Goal: Register for event/course

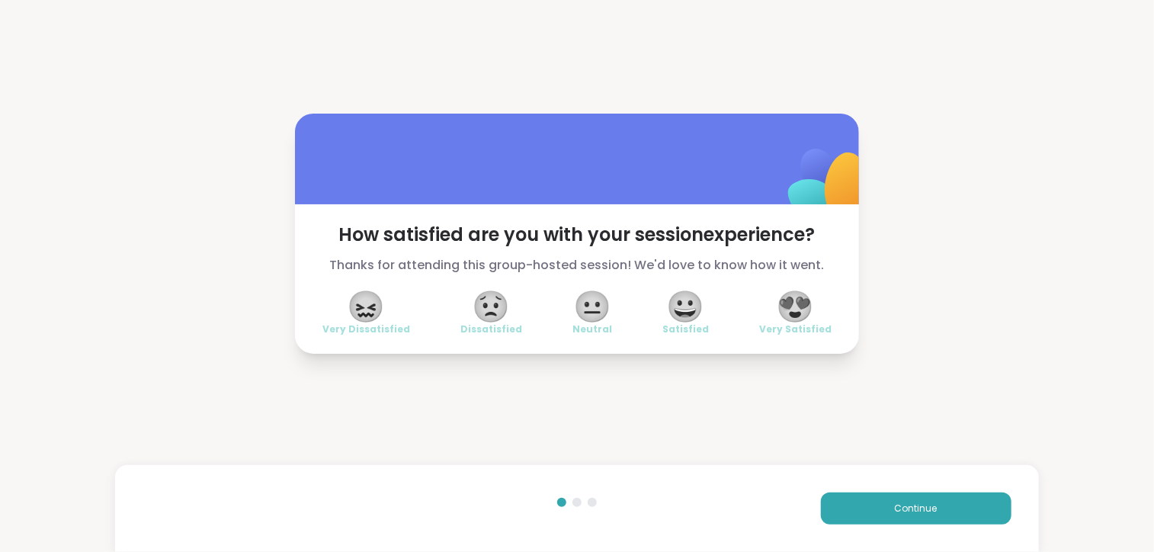
click at [676, 297] on span "😀" at bounding box center [686, 306] width 38 height 27
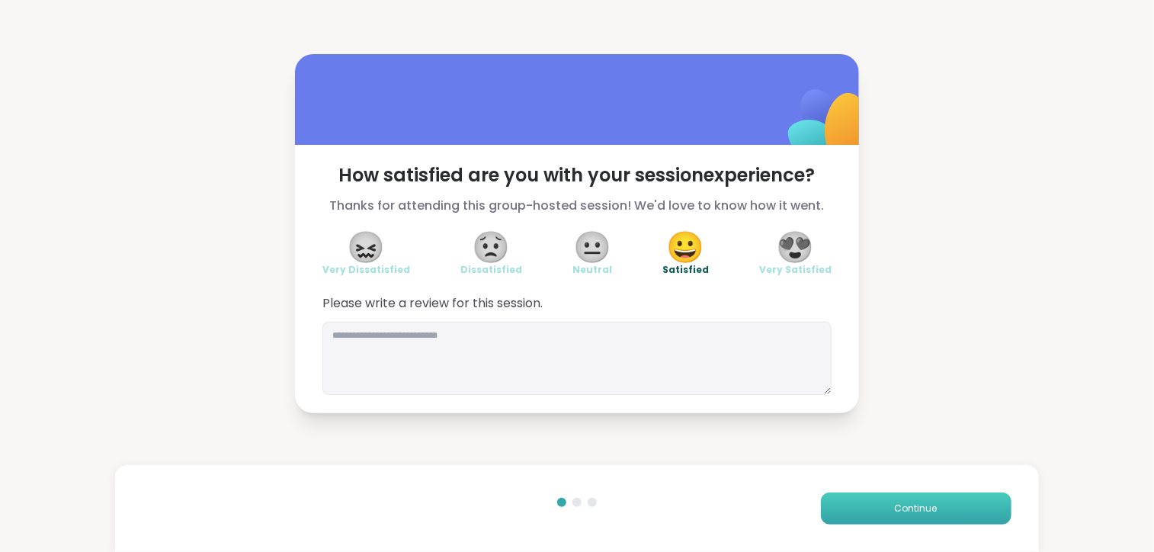
click at [884, 515] on button "Continue" at bounding box center [916, 509] width 191 height 32
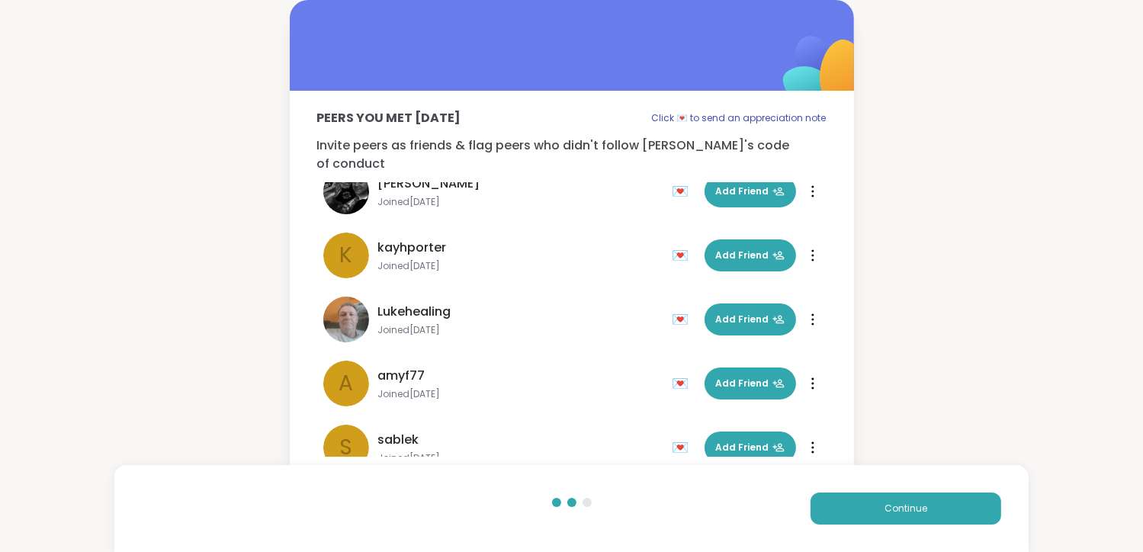
scroll to position [46, 0]
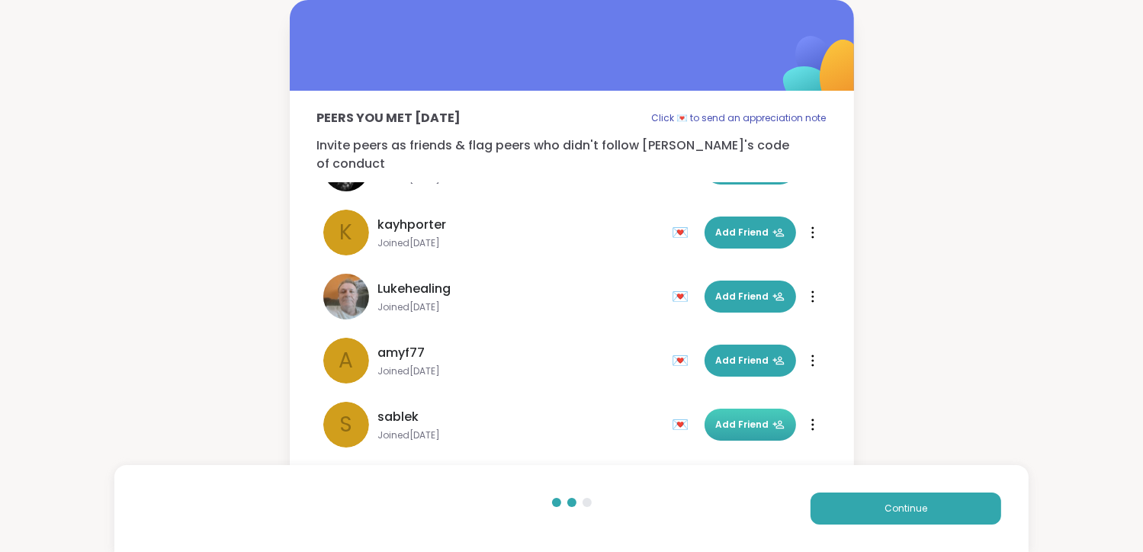
click at [729, 414] on button "Add Friend" at bounding box center [749, 425] width 91 height 32
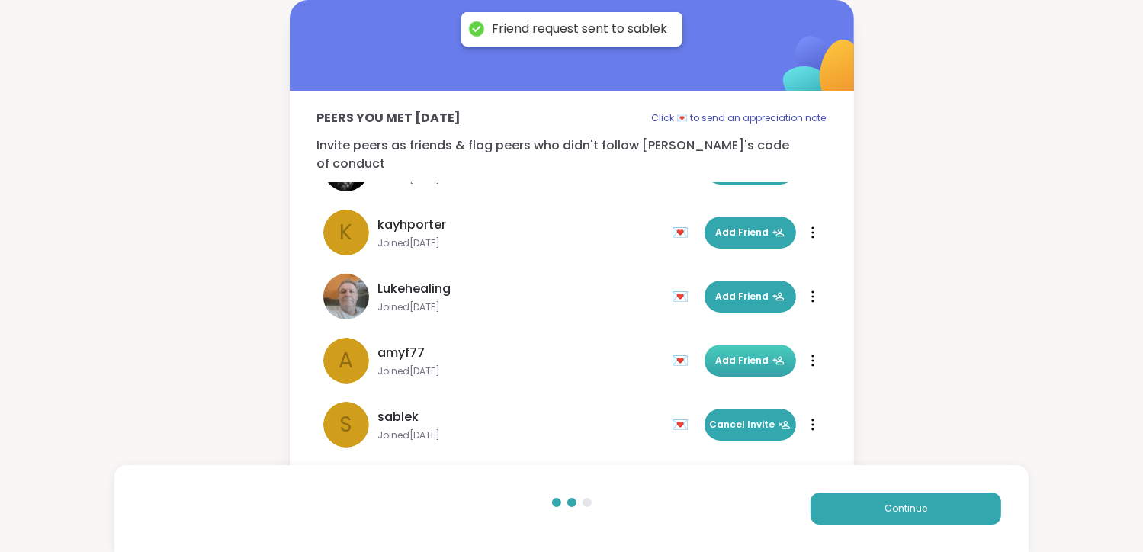
click at [735, 354] on span "Add Friend" at bounding box center [750, 361] width 69 height 14
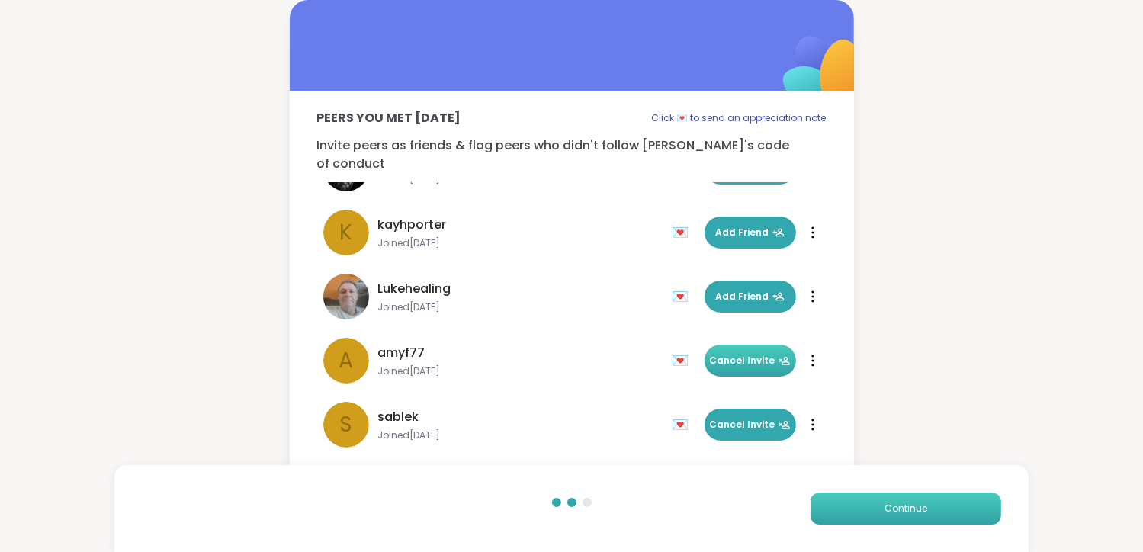
click at [855, 510] on button "Continue" at bounding box center [905, 509] width 191 height 32
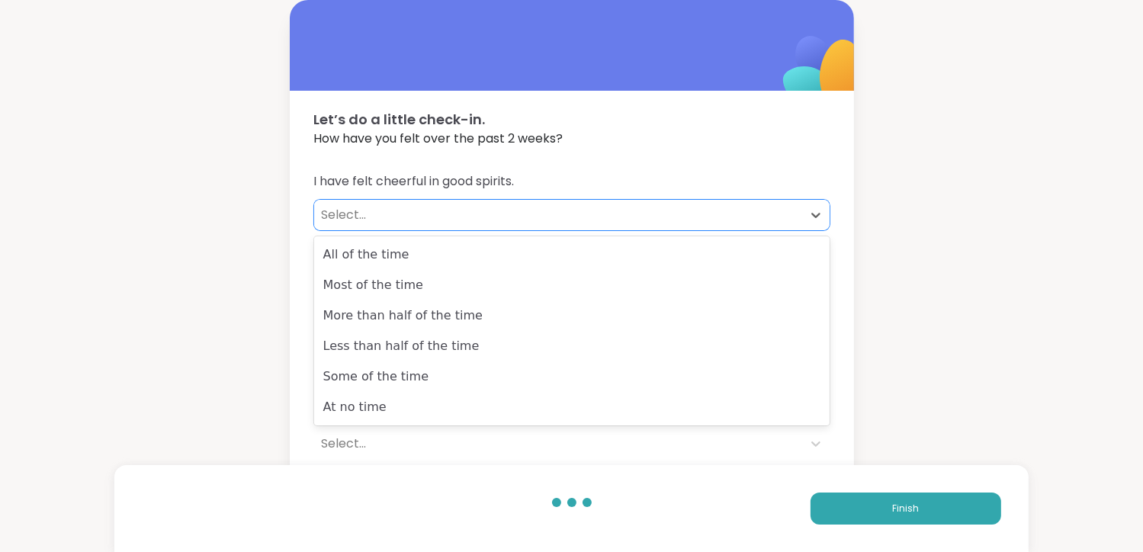
click at [357, 216] on div "Select..." at bounding box center [558, 215] width 473 height 18
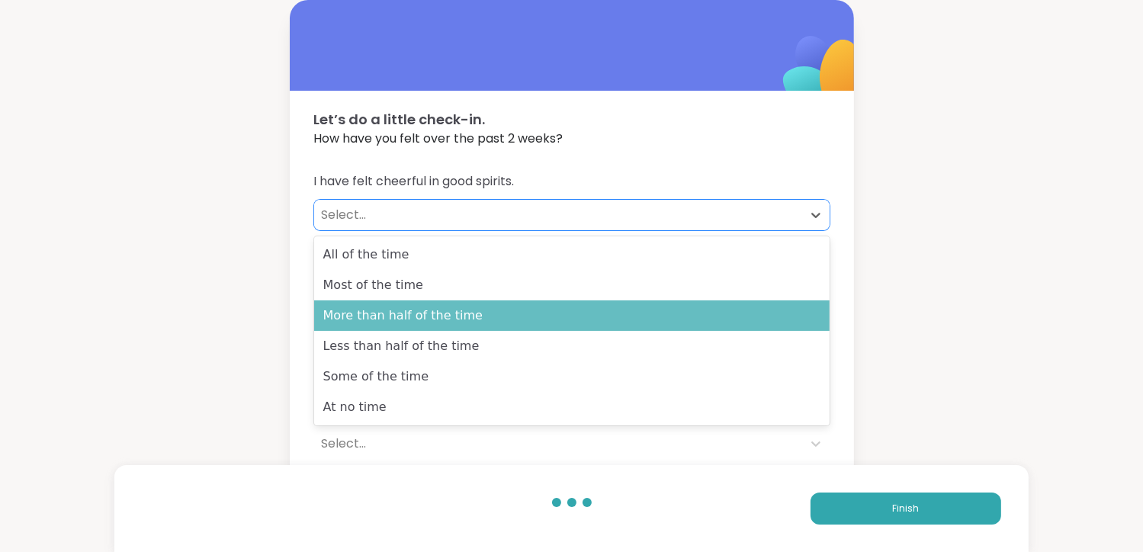
click at [358, 322] on div "More than half of the time" at bounding box center [571, 315] width 515 height 30
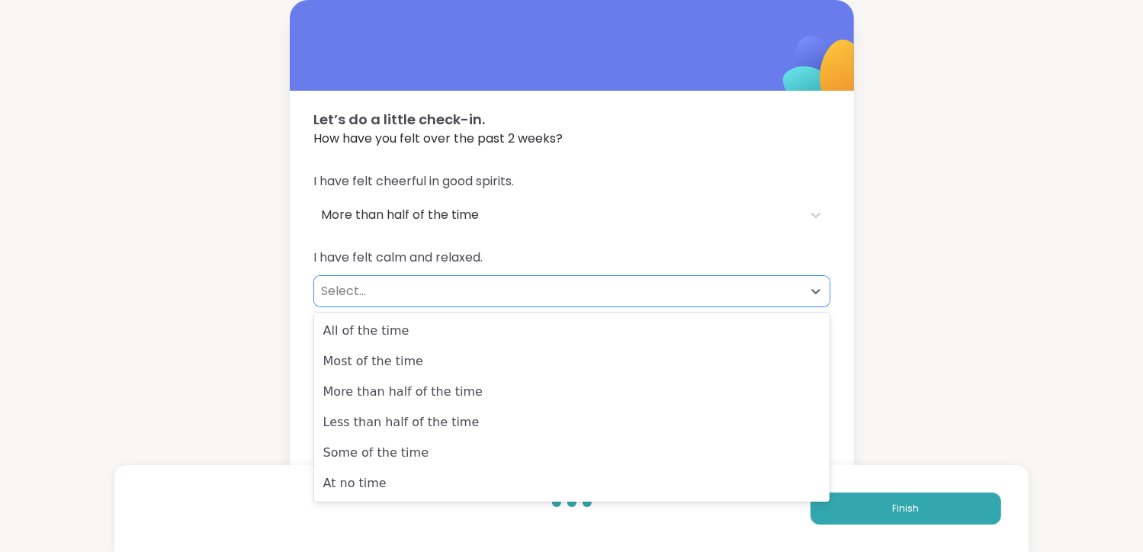
click at [367, 290] on div "Select..." at bounding box center [558, 291] width 473 height 18
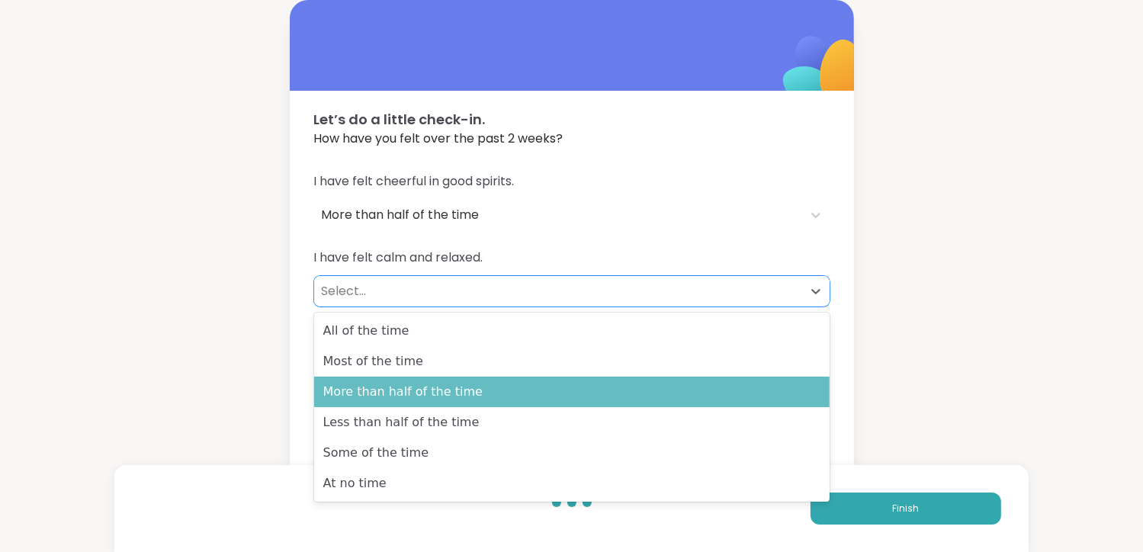
click at [375, 403] on div "More than half of the time" at bounding box center [571, 392] width 515 height 30
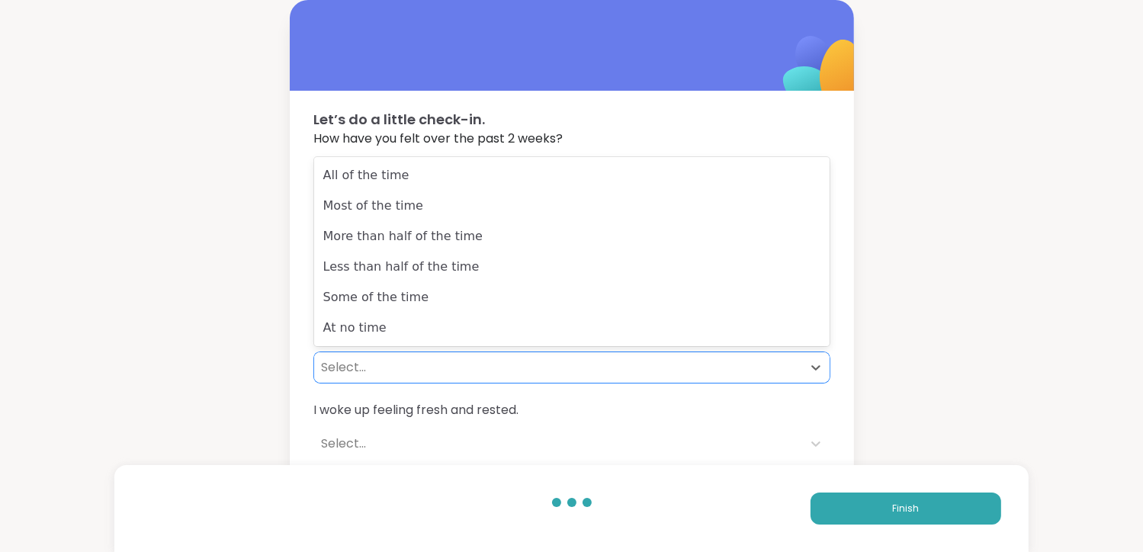
click at [369, 364] on div "Select..." at bounding box center [558, 367] width 473 height 18
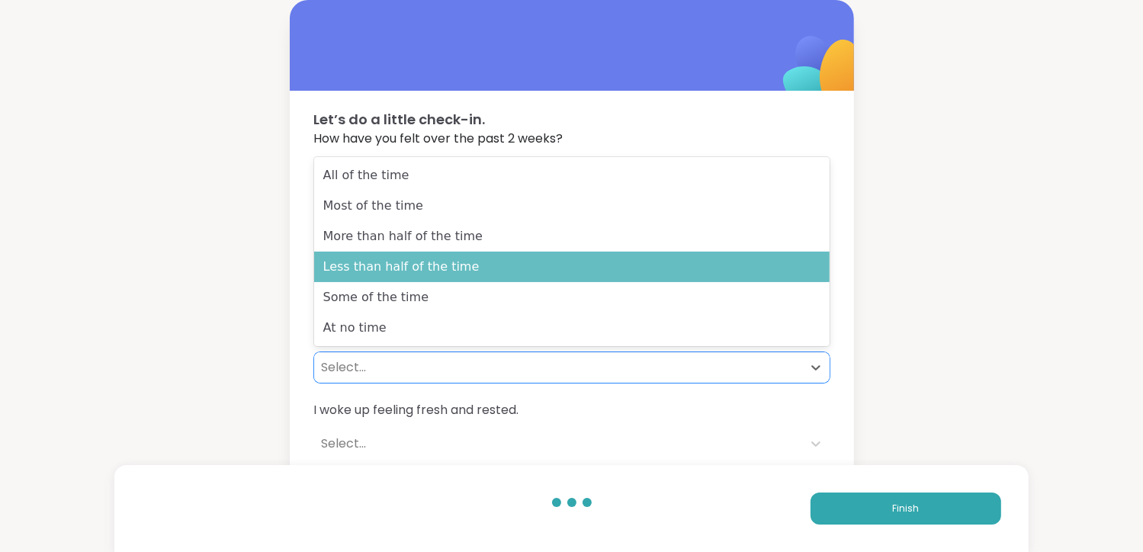
click at [374, 274] on div "Less than half of the time" at bounding box center [571, 267] width 515 height 30
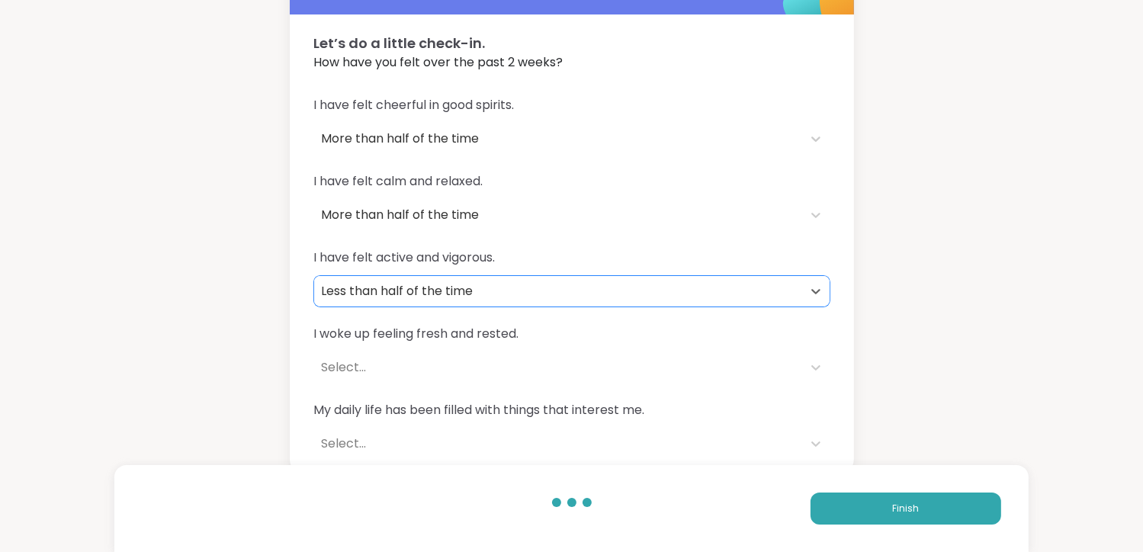
scroll to position [87, 0]
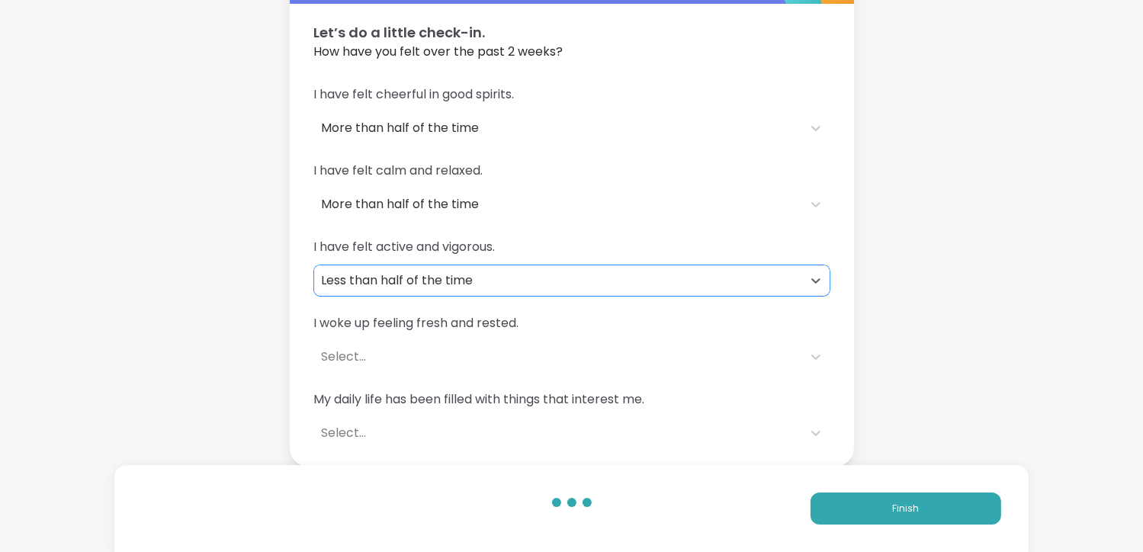
click at [368, 358] on div "Select..." at bounding box center [558, 357] width 473 height 18
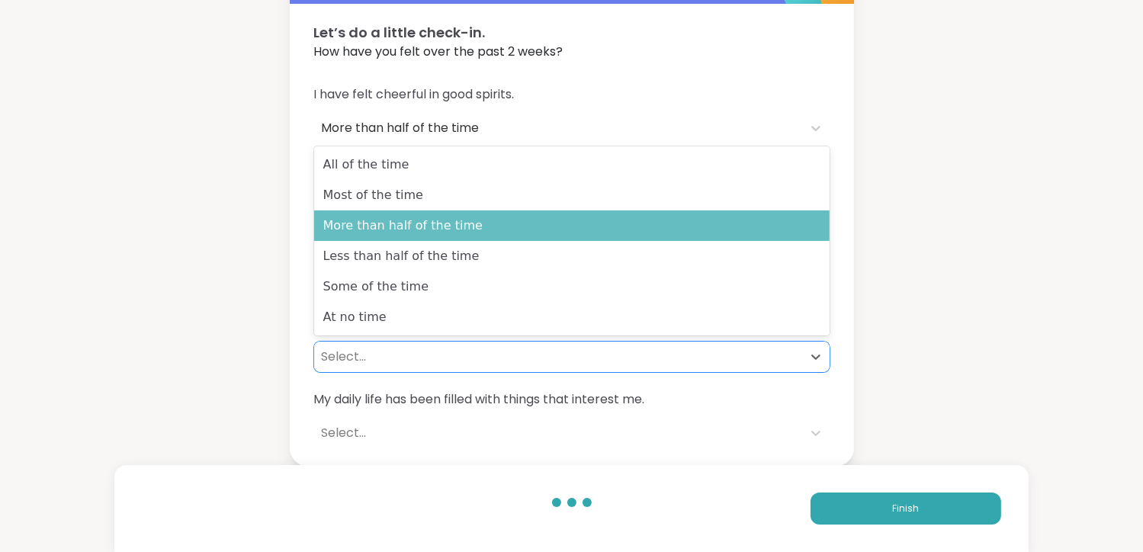
click at [361, 227] on div "More than half of the time" at bounding box center [571, 225] width 515 height 30
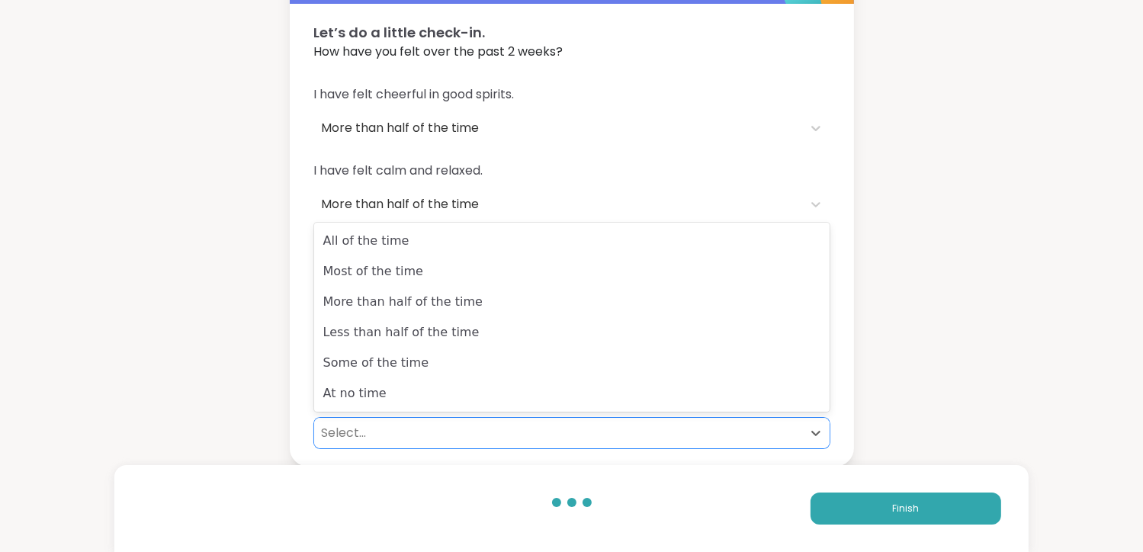
click at [396, 427] on div "Select..." at bounding box center [558, 433] width 473 height 18
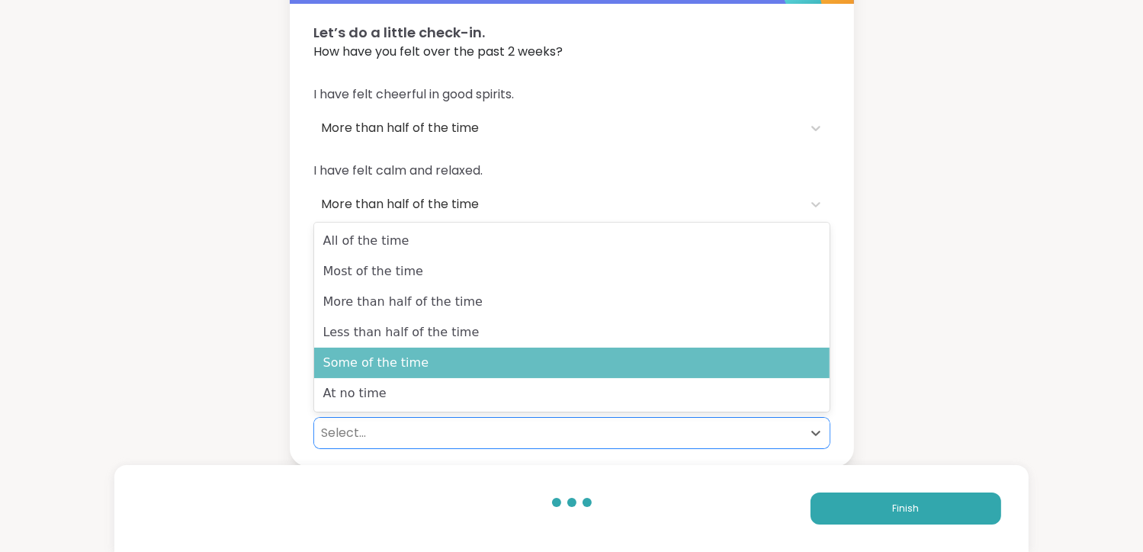
click at [390, 370] on div "Some of the time" at bounding box center [571, 363] width 515 height 30
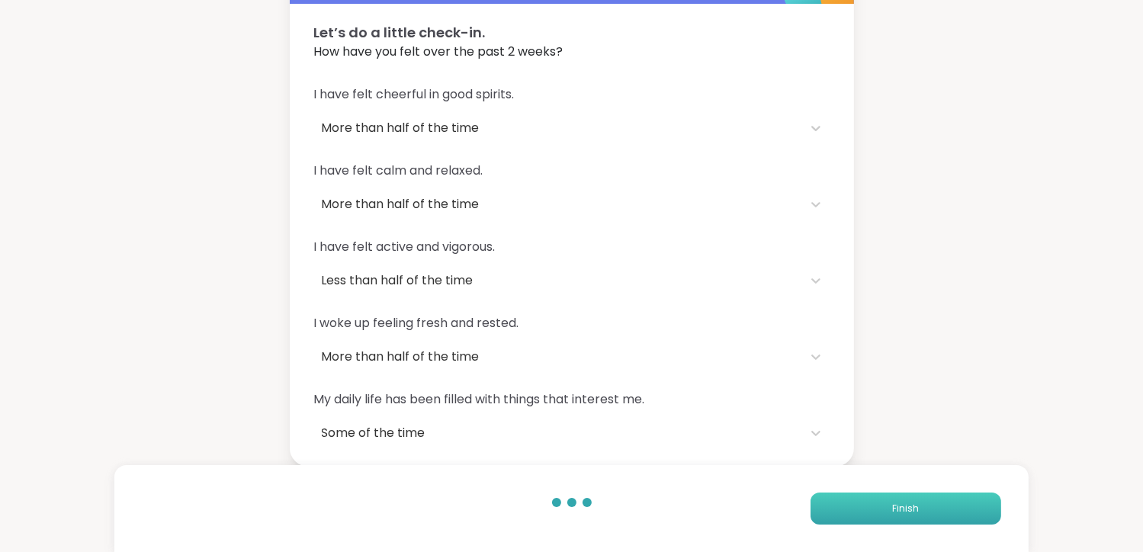
click at [865, 500] on button "Finish" at bounding box center [905, 509] width 191 height 32
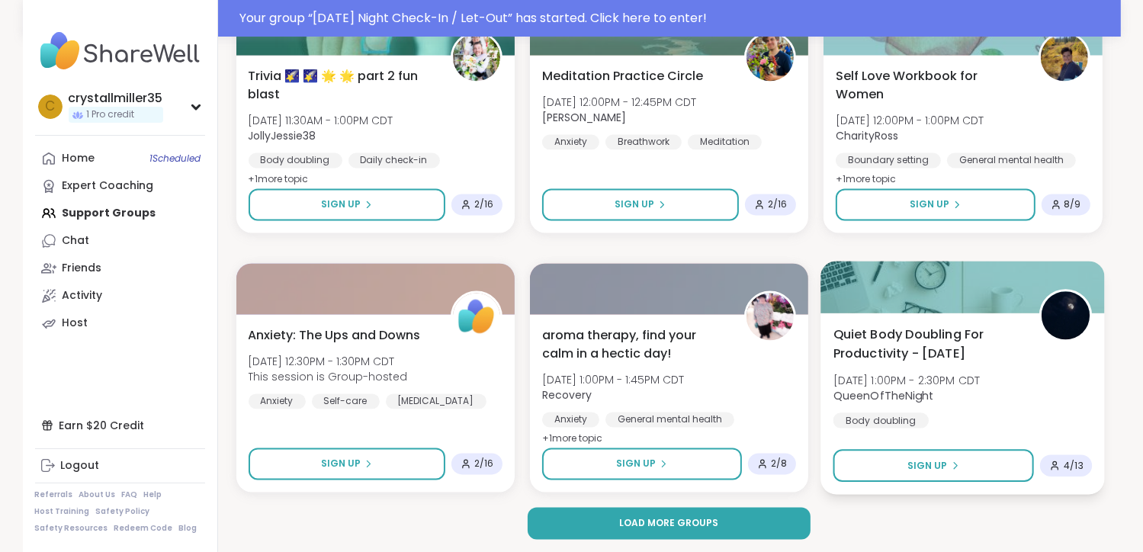
scroll to position [2902, 0]
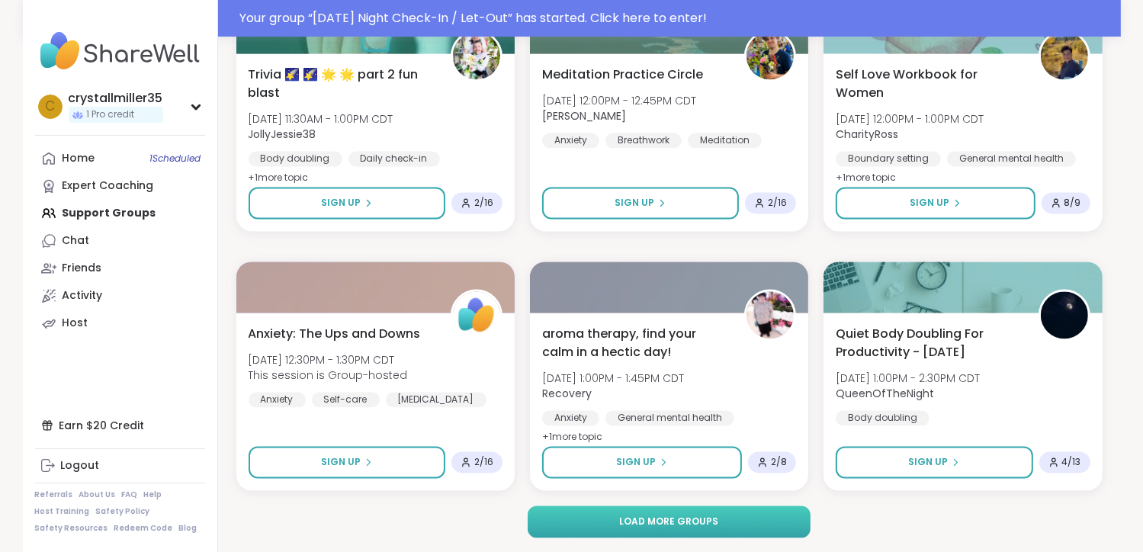
click at [722, 525] on button "Load more groups" at bounding box center [669, 521] width 283 height 32
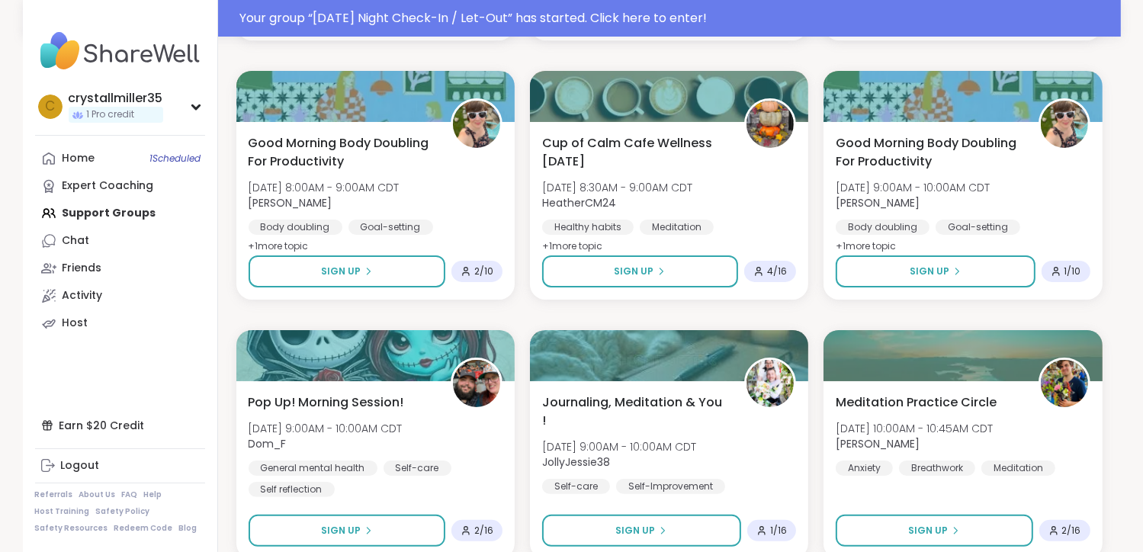
scroll to position [6012, 0]
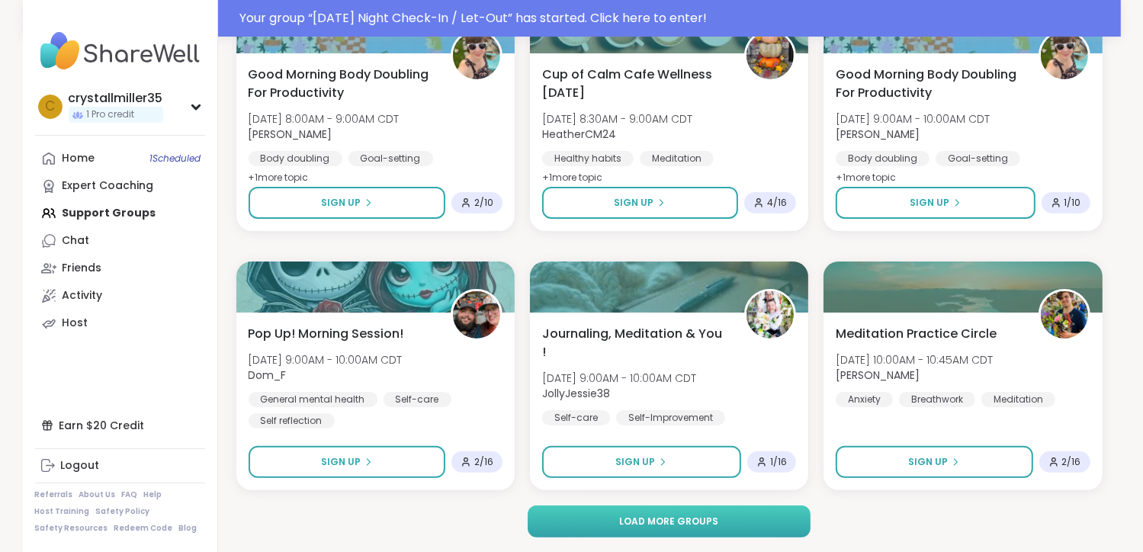
click at [650, 524] on span "Load more groups" at bounding box center [668, 522] width 99 height 14
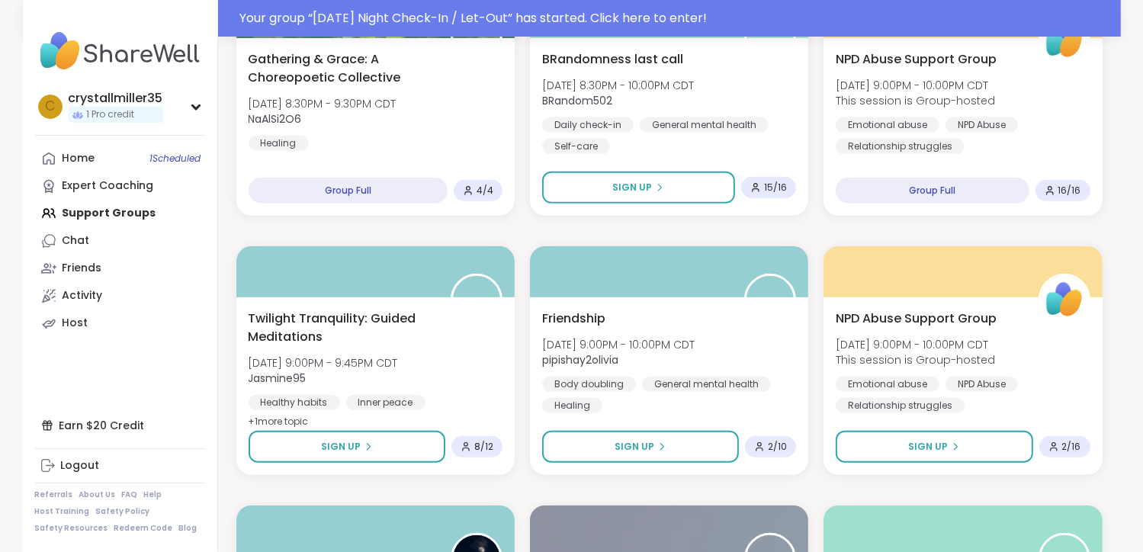
scroll to position [0, 0]
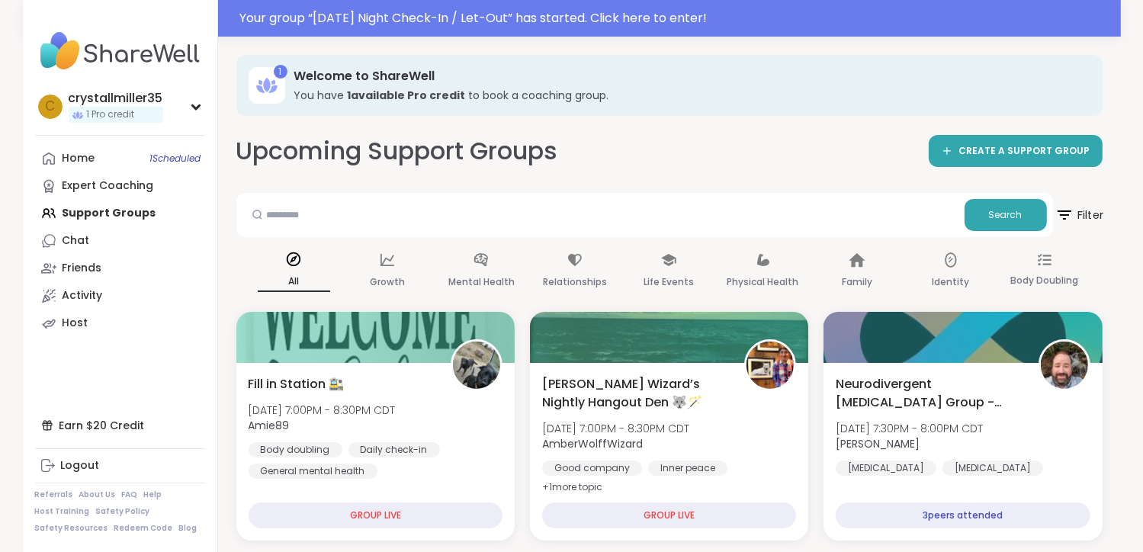
click at [1092, 216] on span "Filter" at bounding box center [1078, 215] width 49 height 38
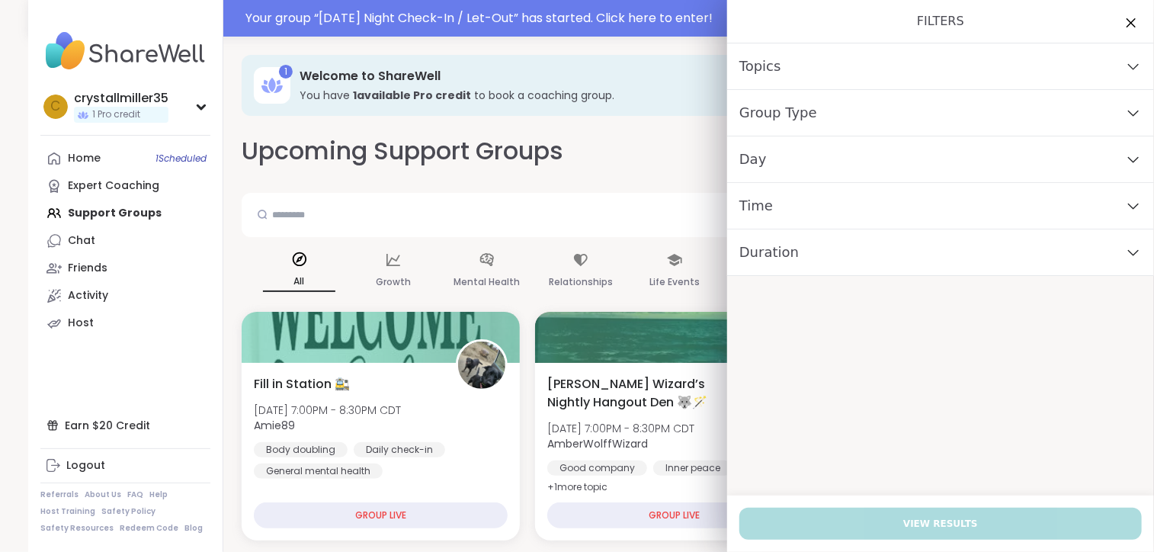
click at [1024, 204] on div "Time" at bounding box center [940, 206] width 427 height 47
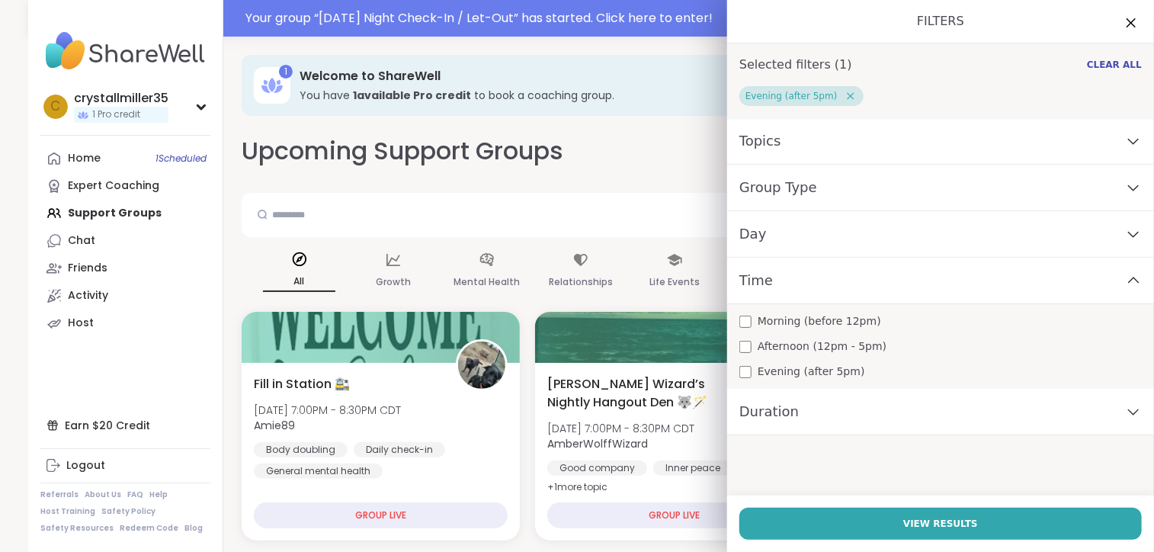
click at [749, 246] on div "Day" at bounding box center [940, 234] width 427 height 47
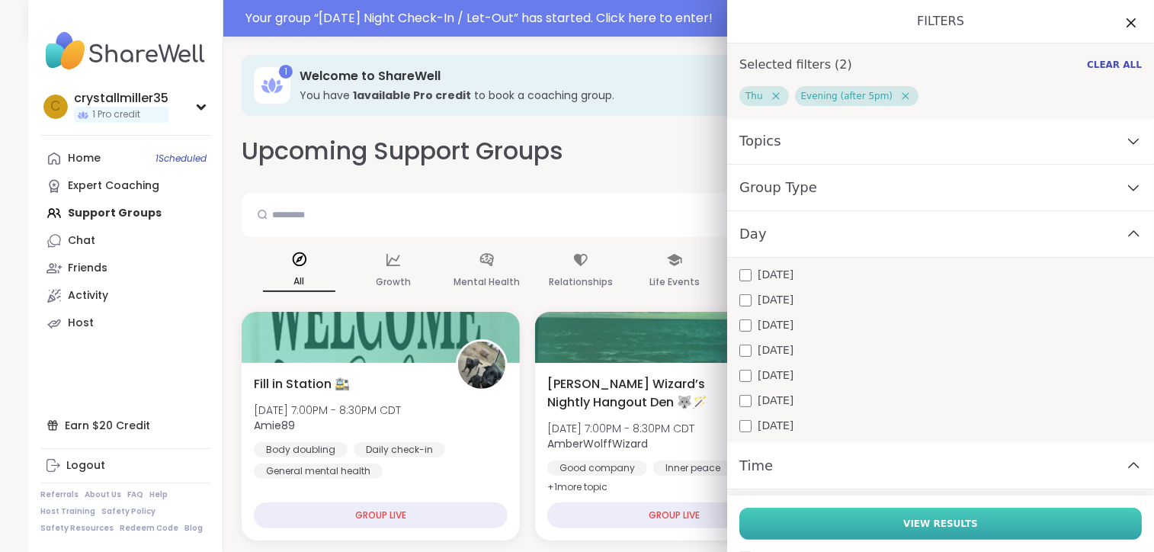
click at [820, 520] on button "View Results" at bounding box center [941, 524] width 403 height 32
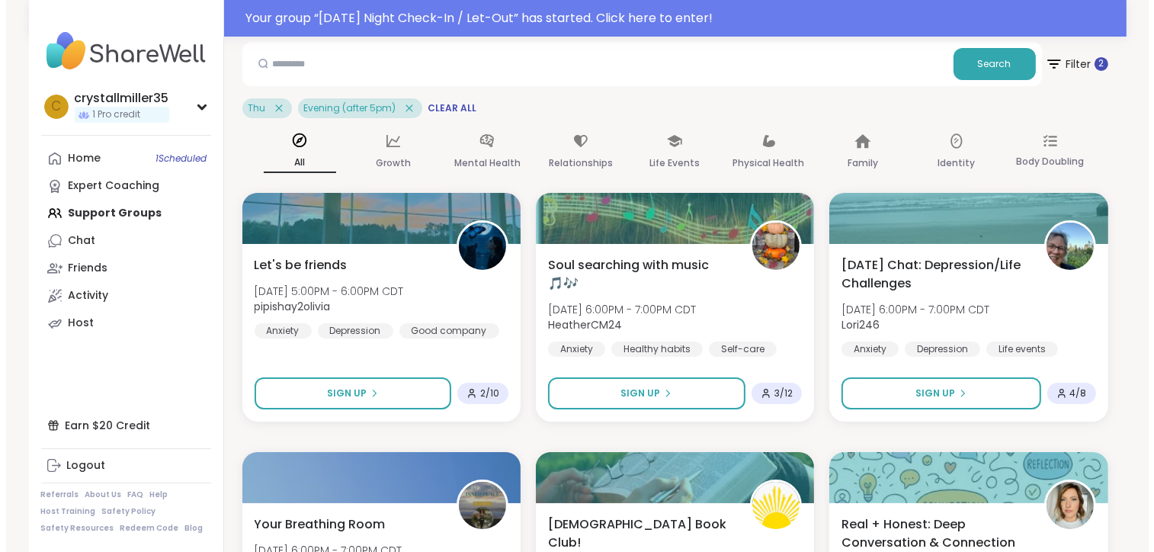
scroll to position [152, 0]
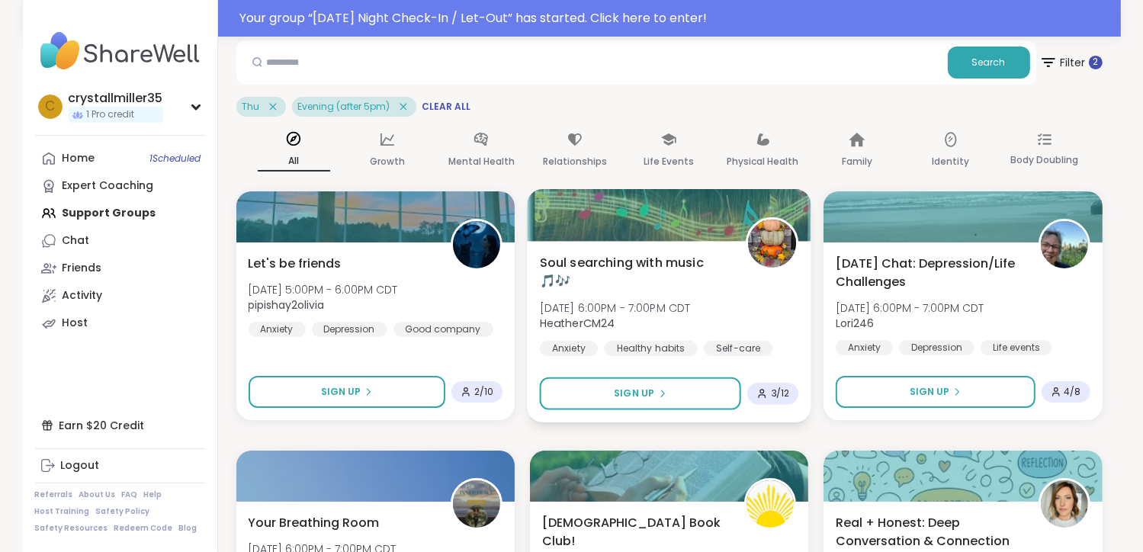
click at [729, 292] on div "Soul searching with music 🎵🎶 [DATE] 6:00PM - 7:00PM CDT HeatherCM24 Anxiety Hea…" at bounding box center [668, 304] width 259 height 103
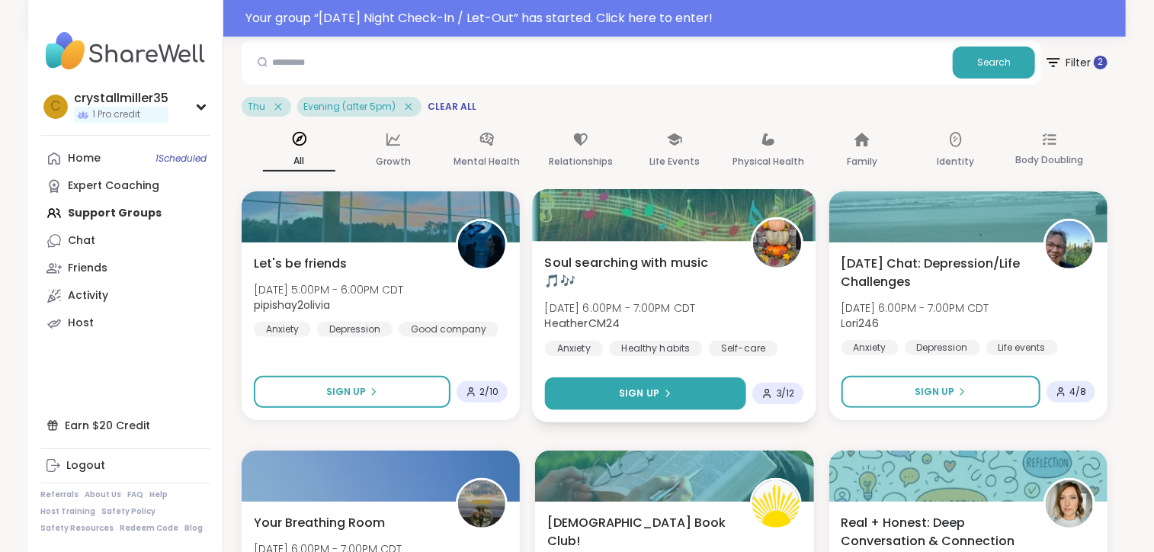
click at [690, 393] on button "Sign Up" at bounding box center [646, 393] width 202 height 33
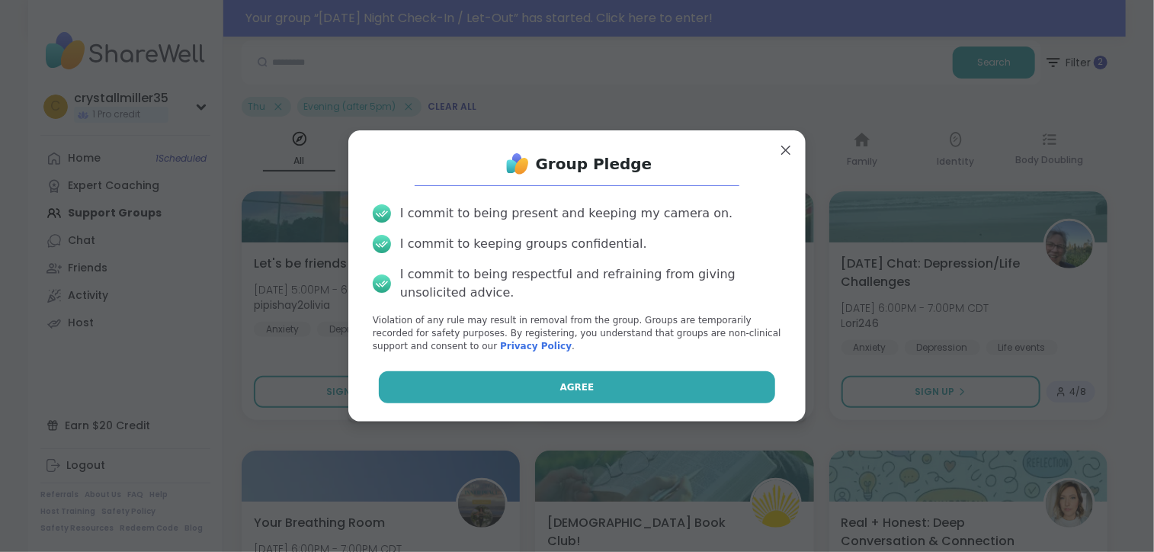
click at [656, 385] on button "Agree" at bounding box center [577, 387] width 397 height 32
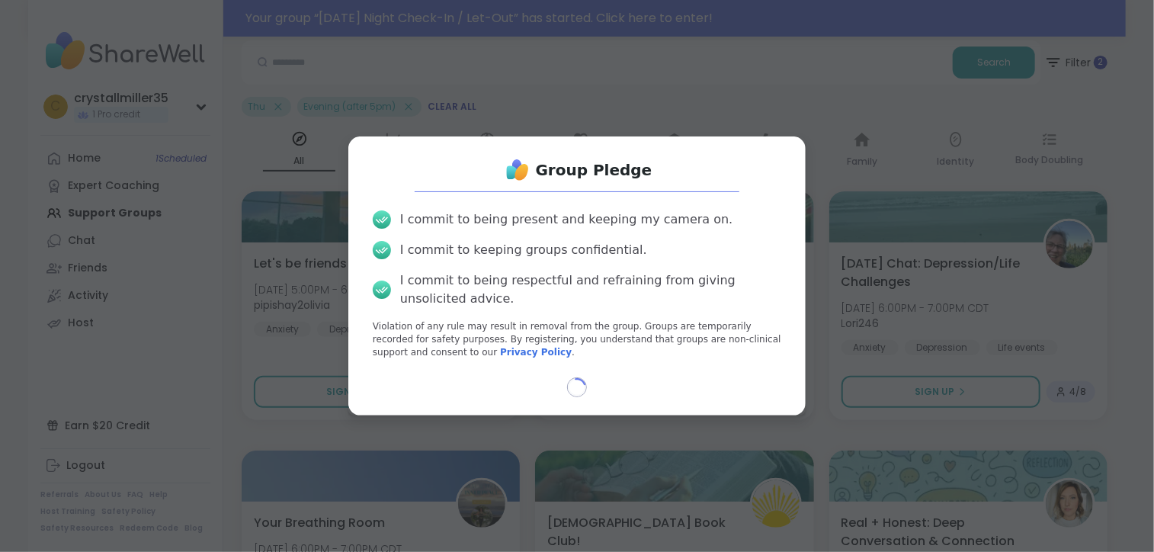
select select "**"
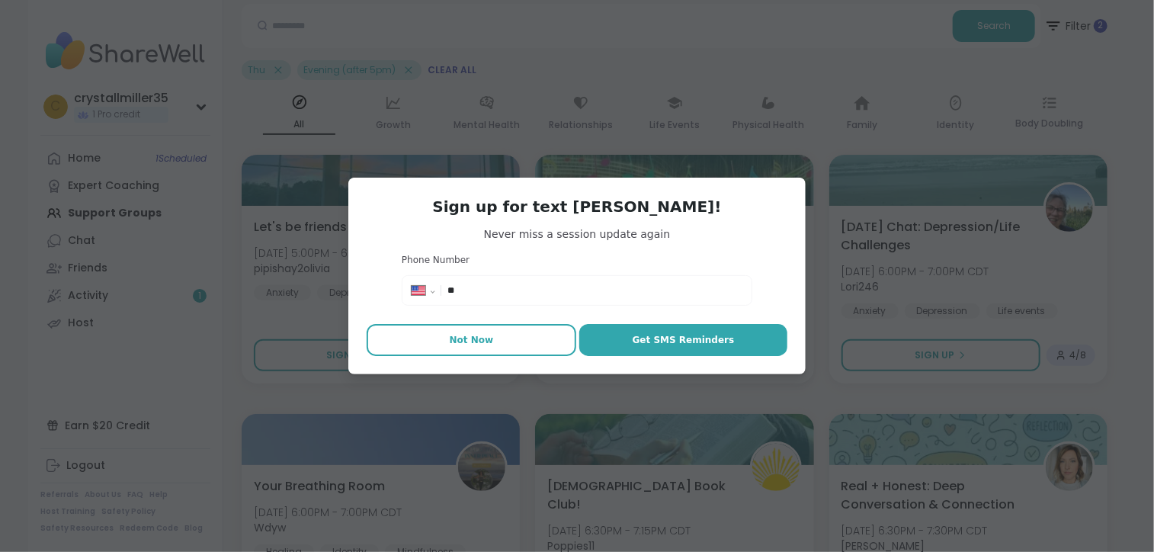
scroll to position [116, 0]
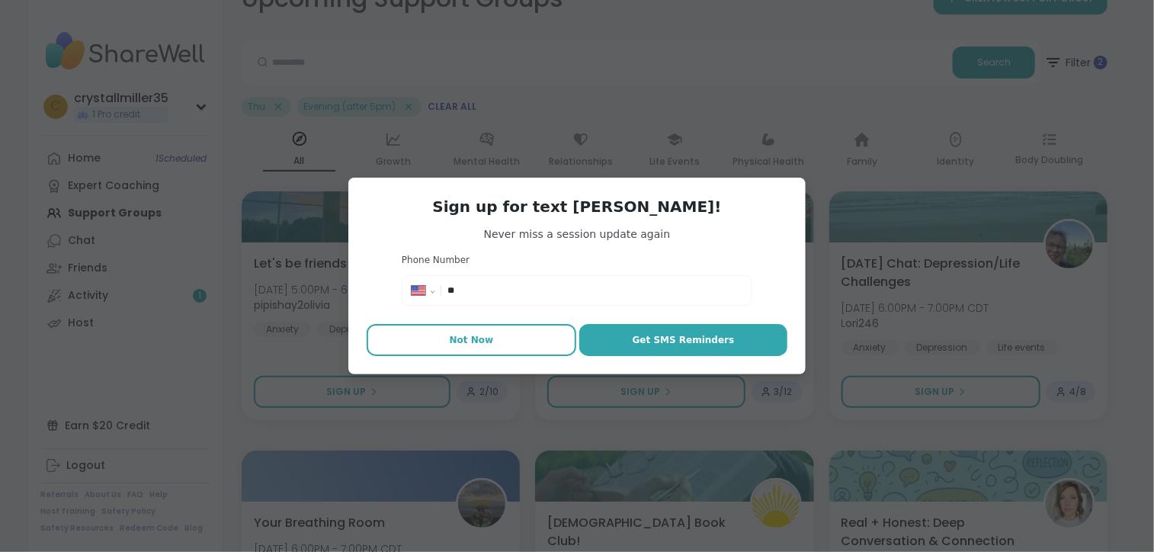
click at [451, 337] on span "Not Now" at bounding box center [472, 340] width 44 height 14
type textarea "*"
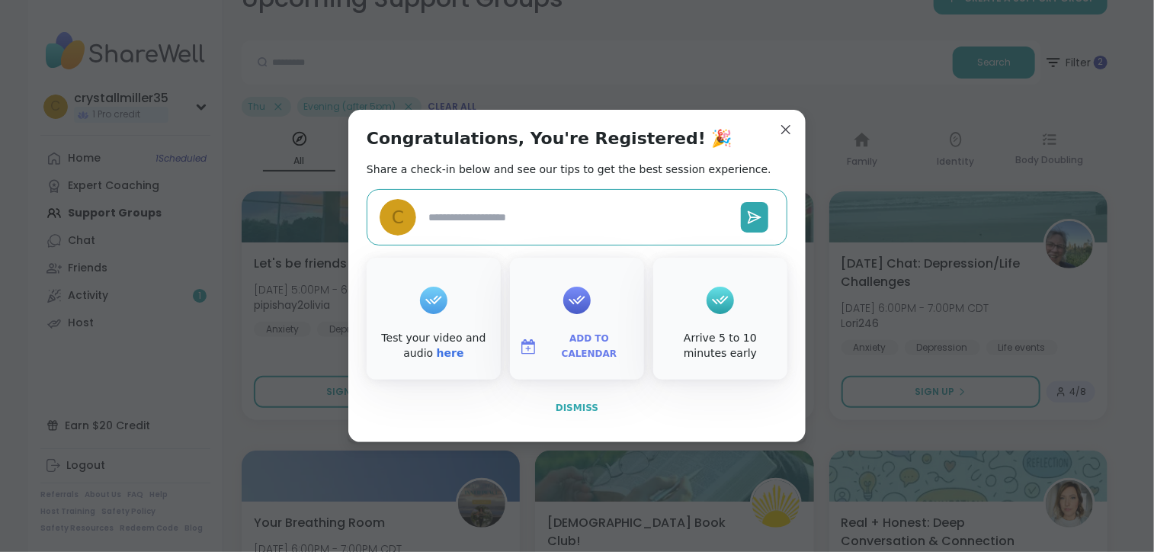
click at [586, 408] on span "Dismiss" at bounding box center [577, 408] width 43 height 11
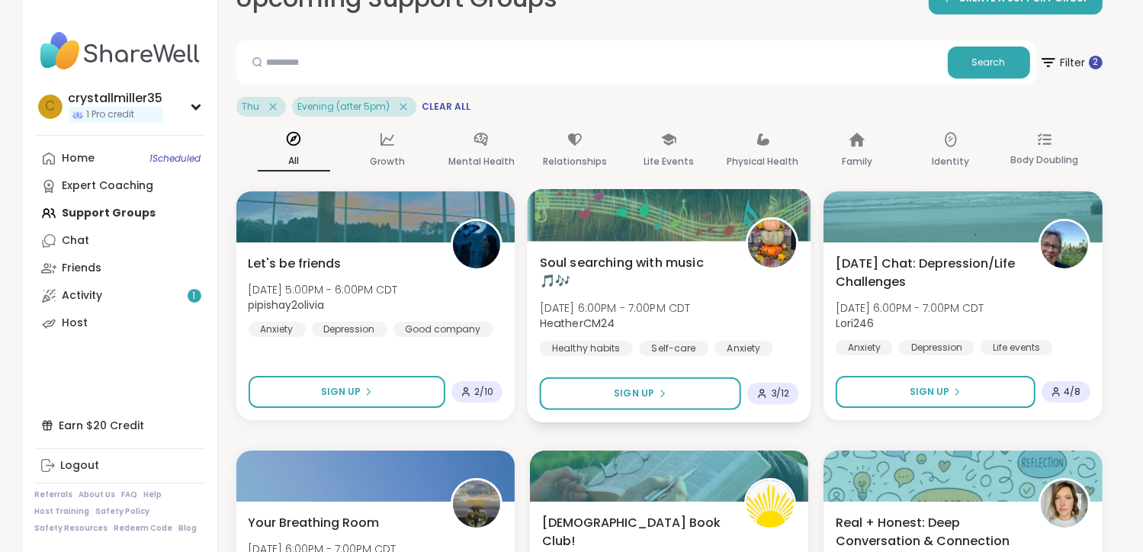
click at [780, 400] on div "3 / 12" at bounding box center [772, 394] width 51 height 22
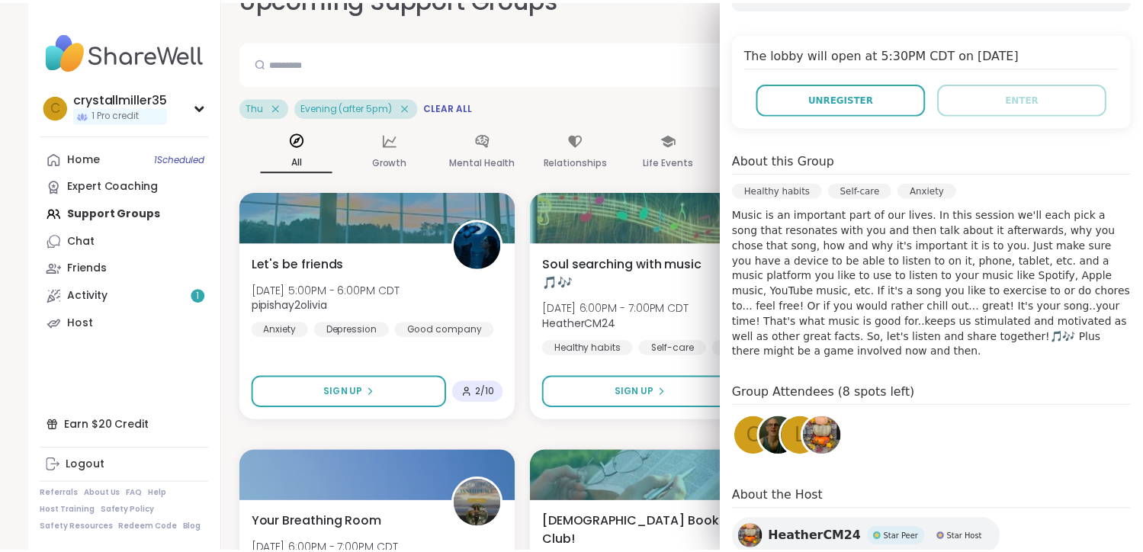
scroll to position [167, 0]
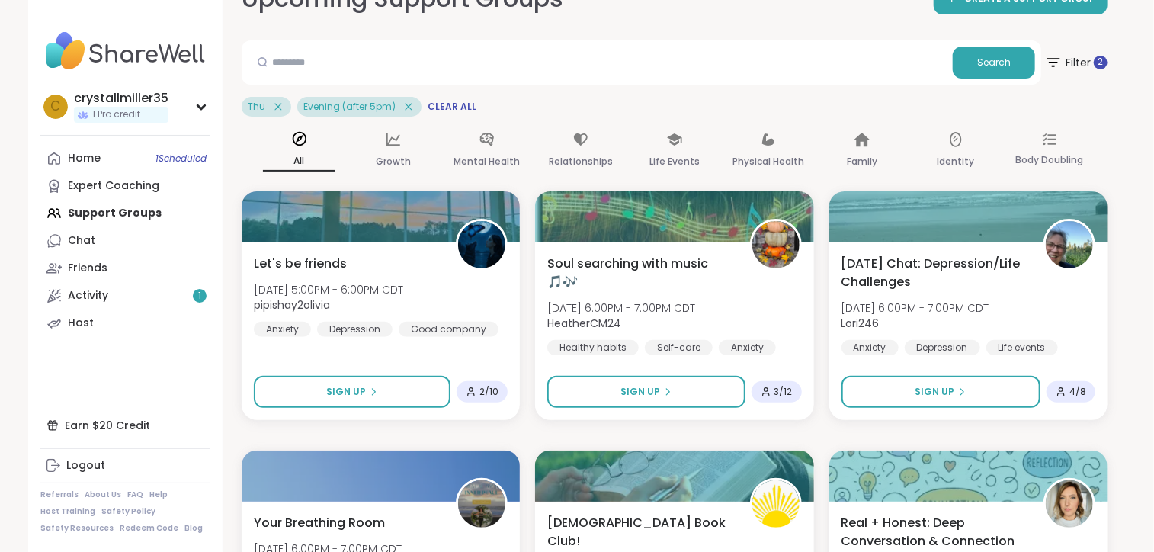
click at [643, 97] on div "Thu Evening (after 5pm) Clear All" at bounding box center [675, 107] width 866 height 20
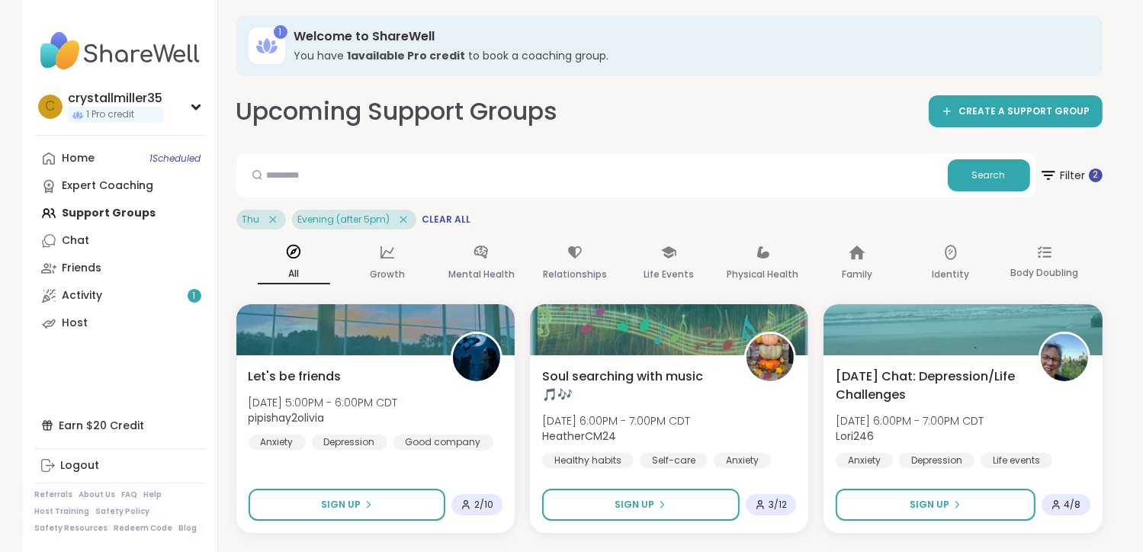
scroll to position [0, 0]
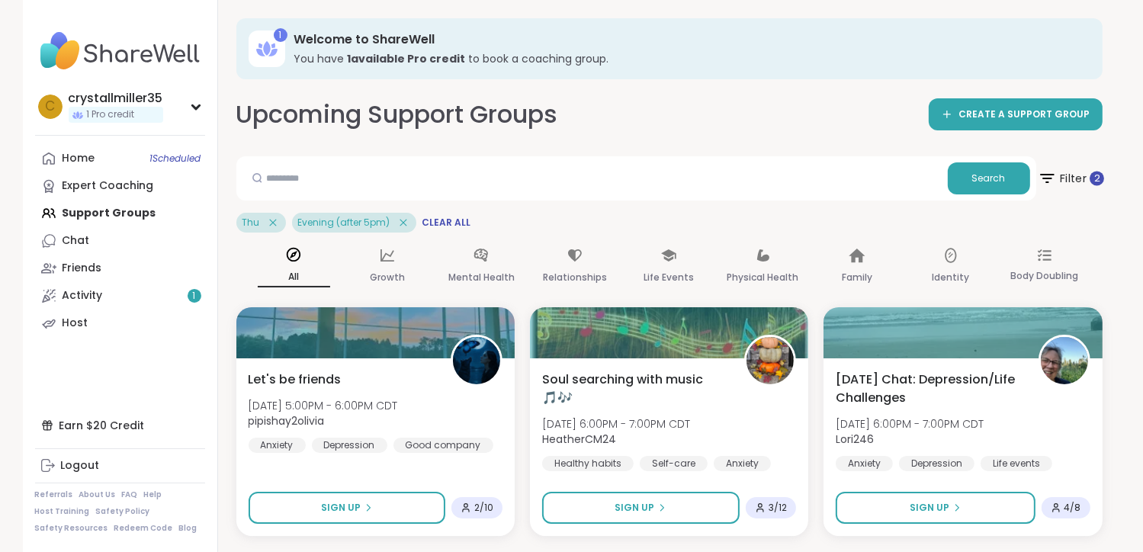
click at [1067, 181] on span "Filter 2" at bounding box center [1070, 178] width 66 height 38
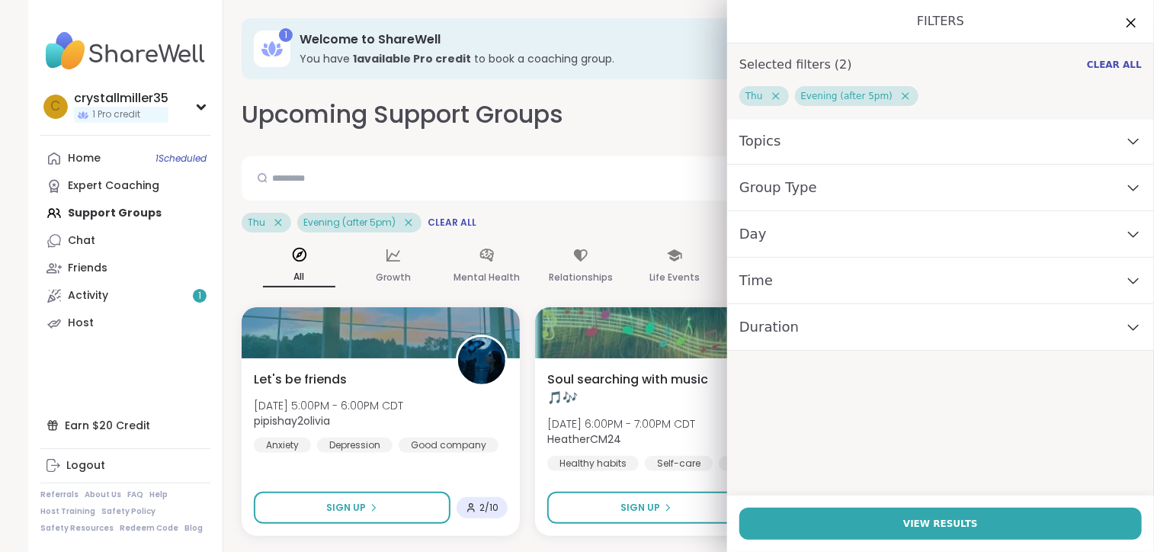
click at [763, 243] on div "Day" at bounding box center [940, 234] width 427 height 47
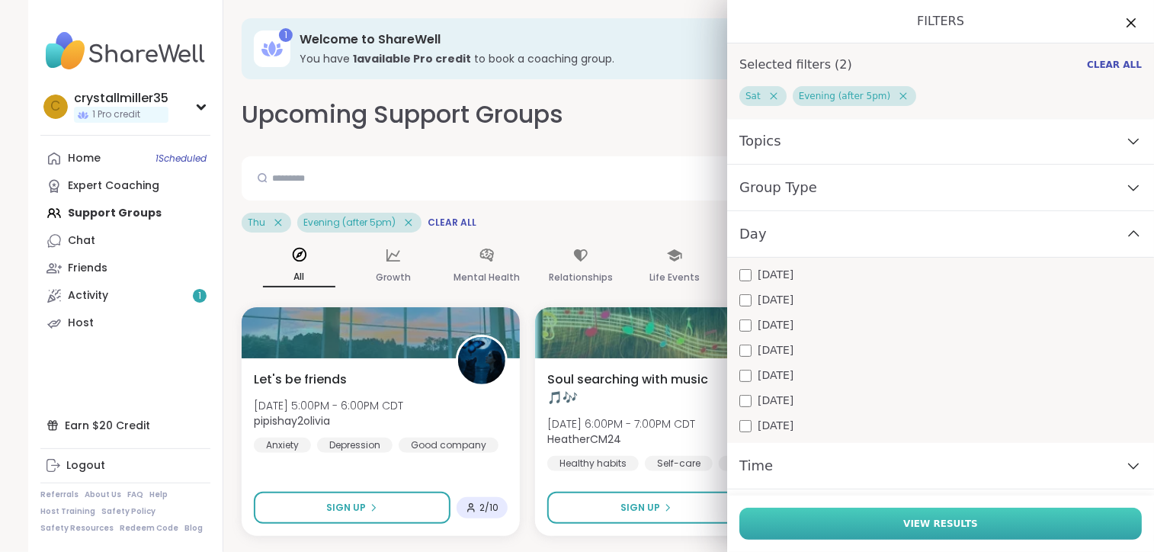
click at [861, 521] on button "View Results" at bounding box center [941, 524] width 403 height 32
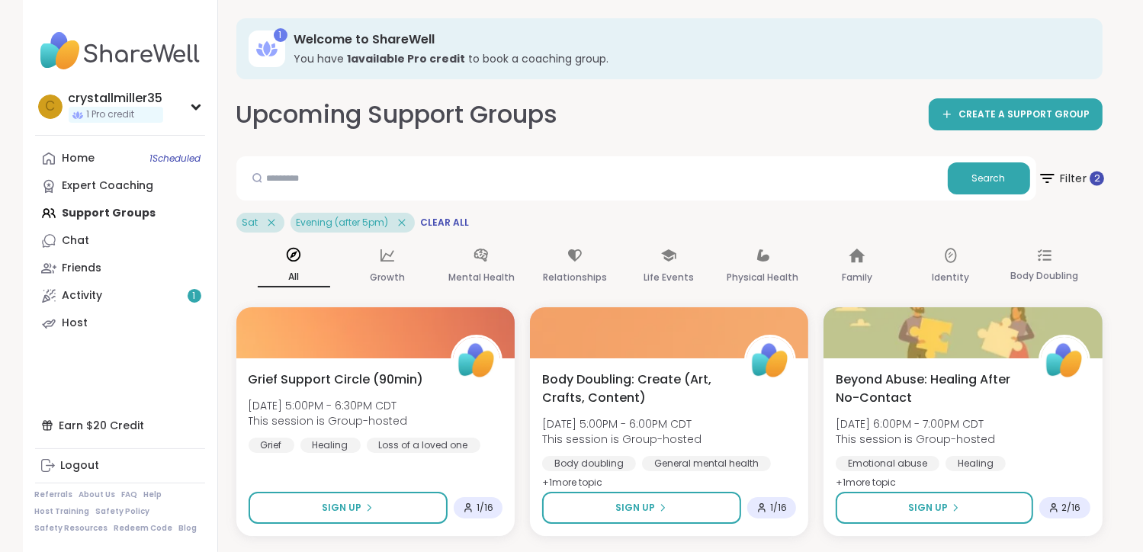
click at [1049, 182] on icon at bounding box center [1046, 177] width 19 height 19
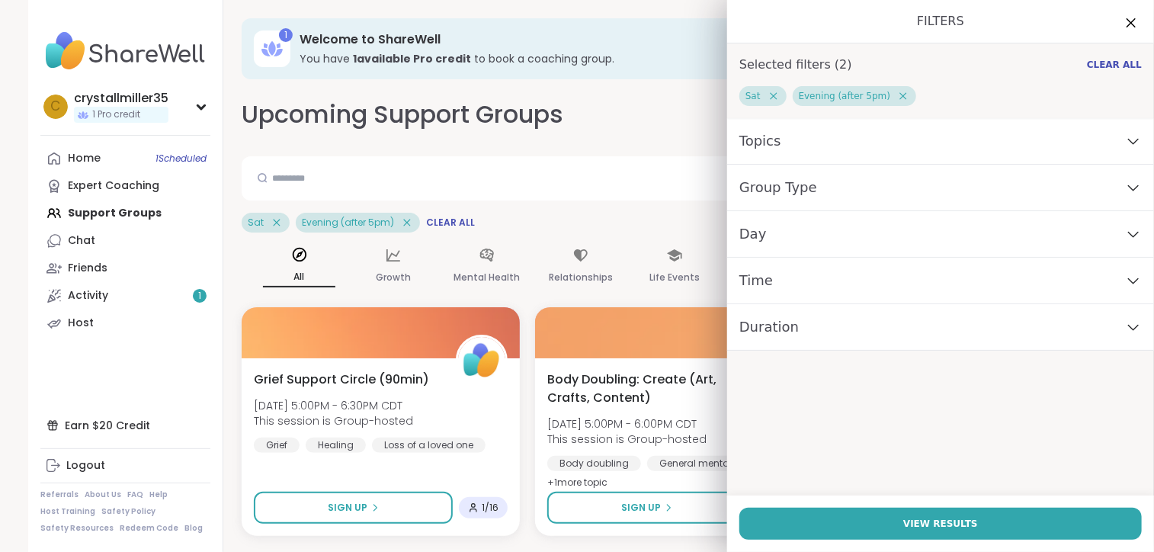
click at [778, 201] on div "Group Type" at bounding box center [940, 188] width 427 height 47
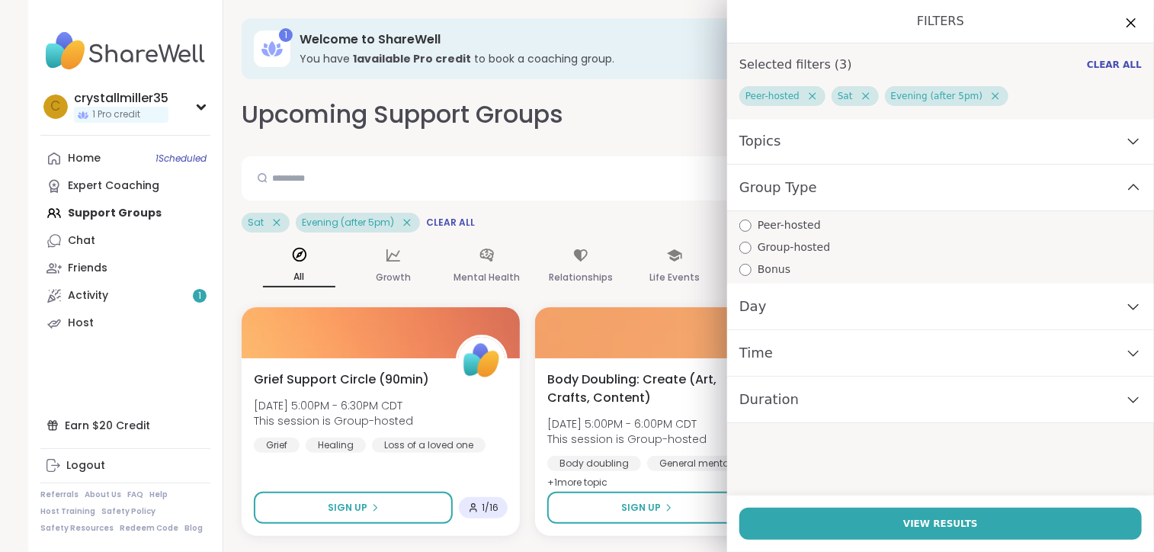
click at [808, 149] on div "Topics" at bounding box center [940, 141] width 427 height 47
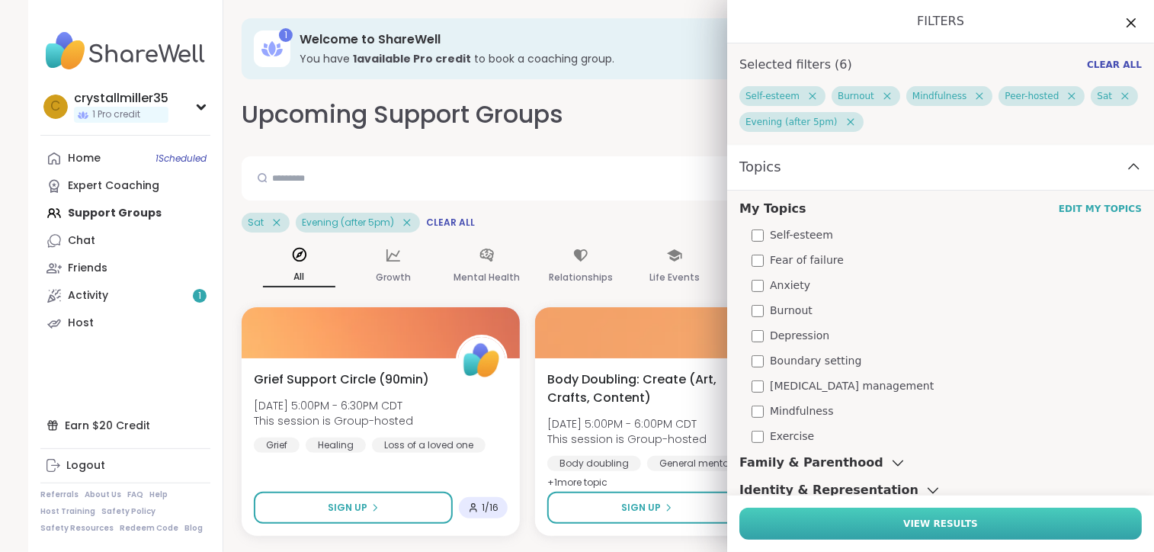
click at [903, 528] on span "View Results" at bounding box center [940, 524] width 75 height 14
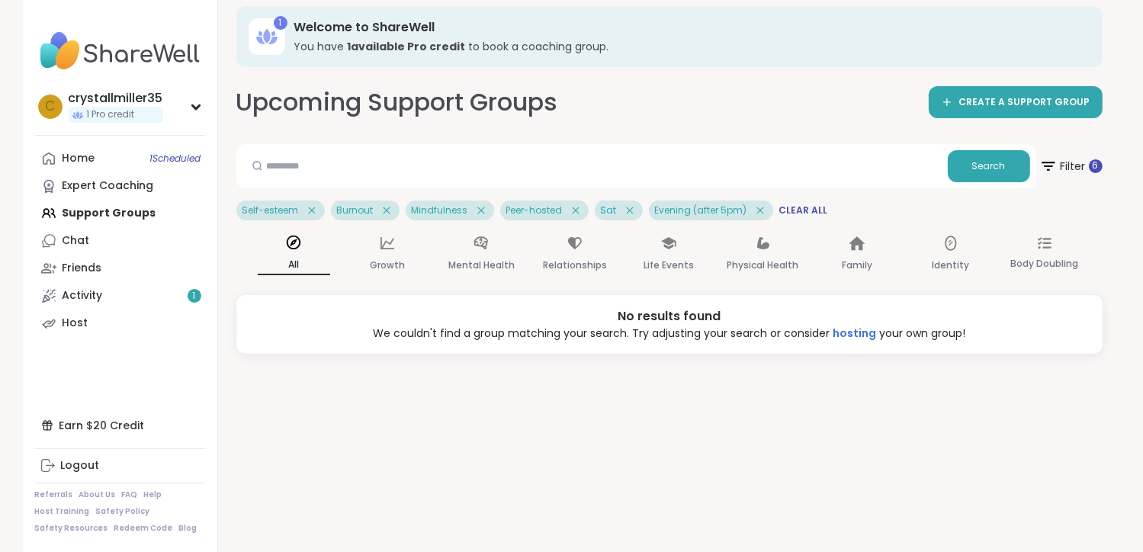
scroll to position [15, 0]
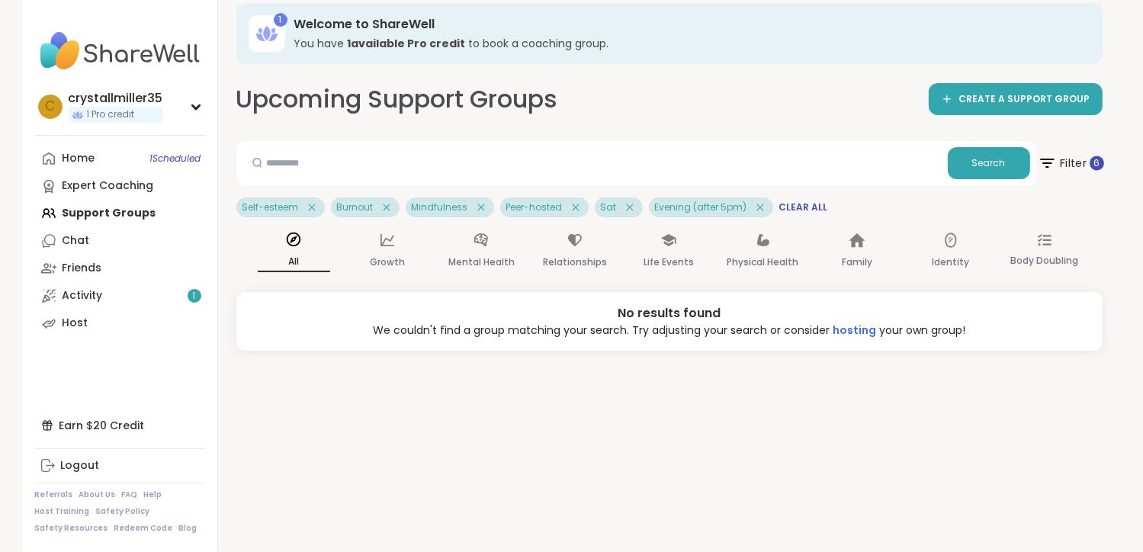
click at [1054, 153] on icon at bounding box center [1046, 162] width 19 height 19
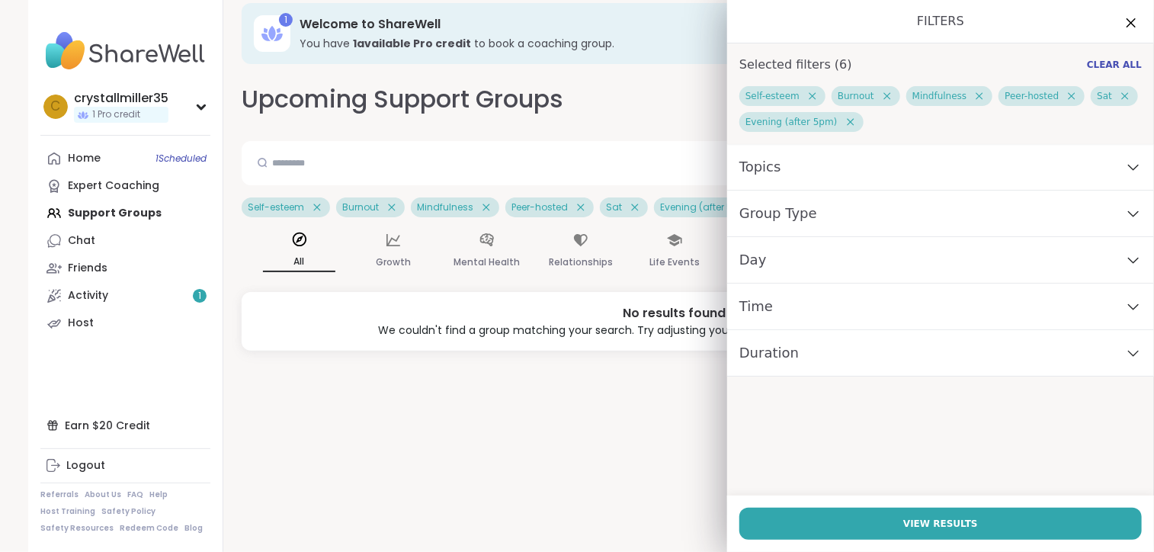
click at [784, 265] on div "Day" at bounding box center [940, 260] width 427 height 47
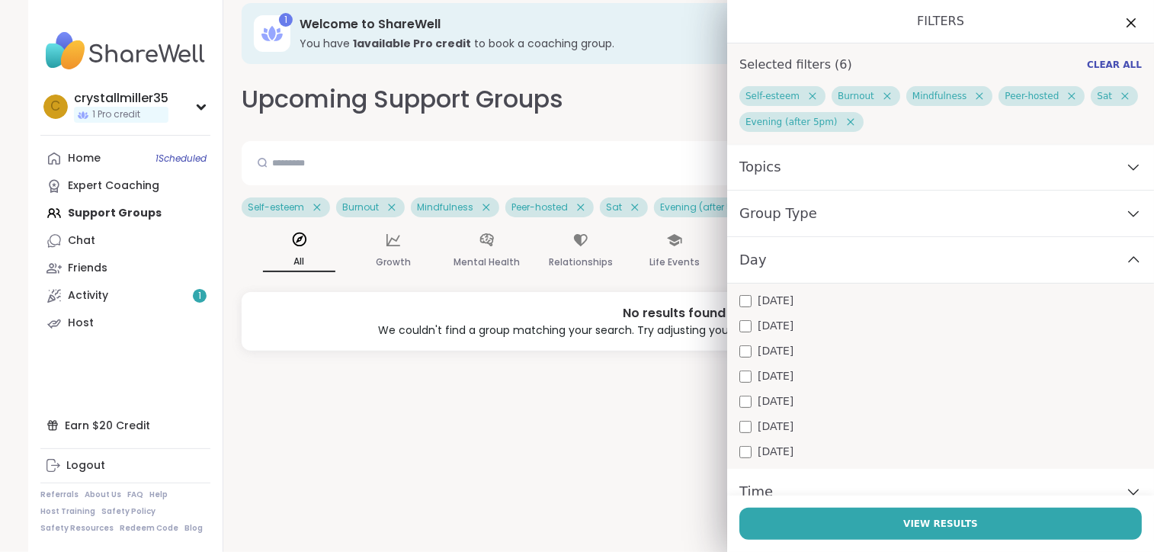
click at [740, 419] on div "[DATE]" at bounding box center [941, 427] width 403 height 16
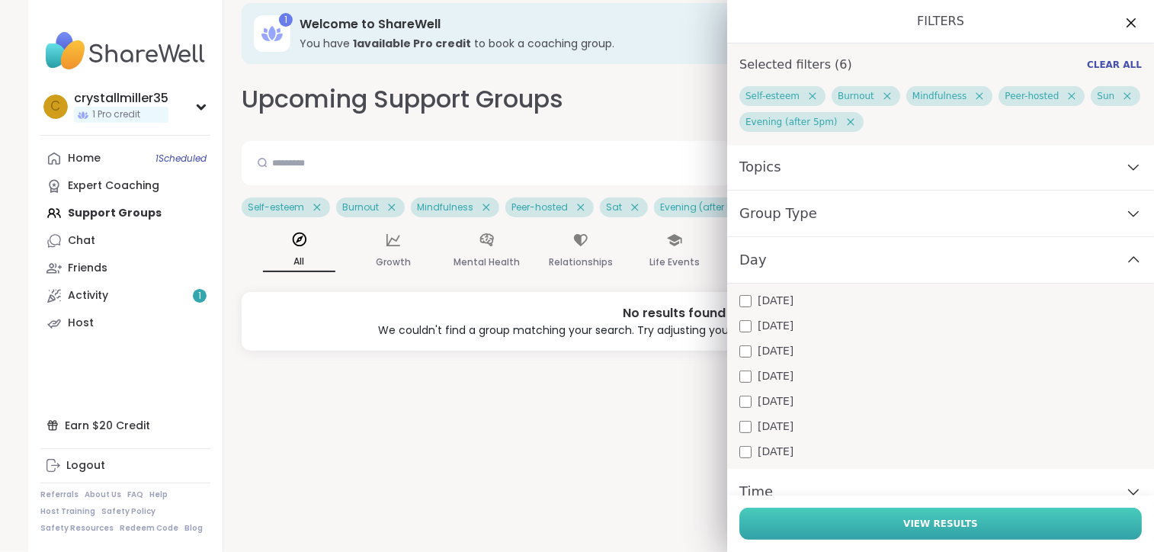
click at [804, 518] on button "View Results" at bounding box center [941, 524] width 403 height 32
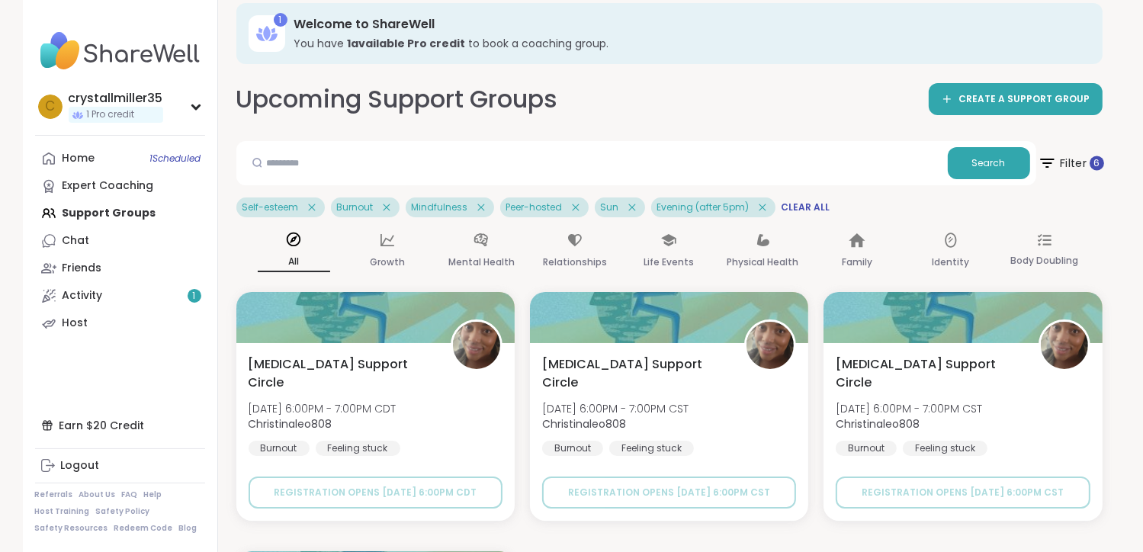
click at [1046, 165] on icon at bounding box center [1046, 162] width 19 height 19
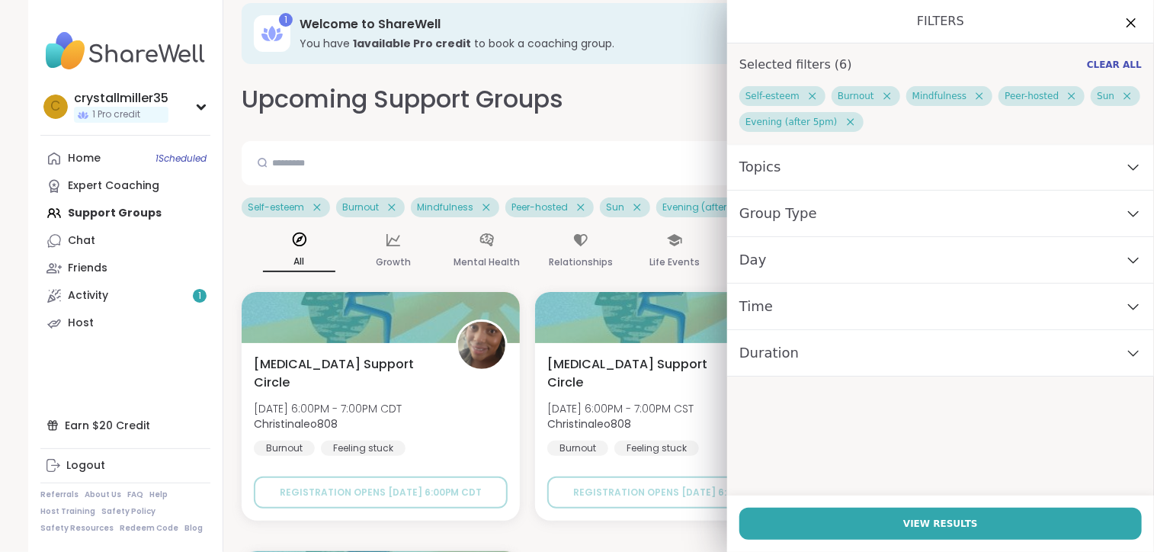
click at [740, 299] on span "Time" at bounding box center [757, 306] width 34 height 21
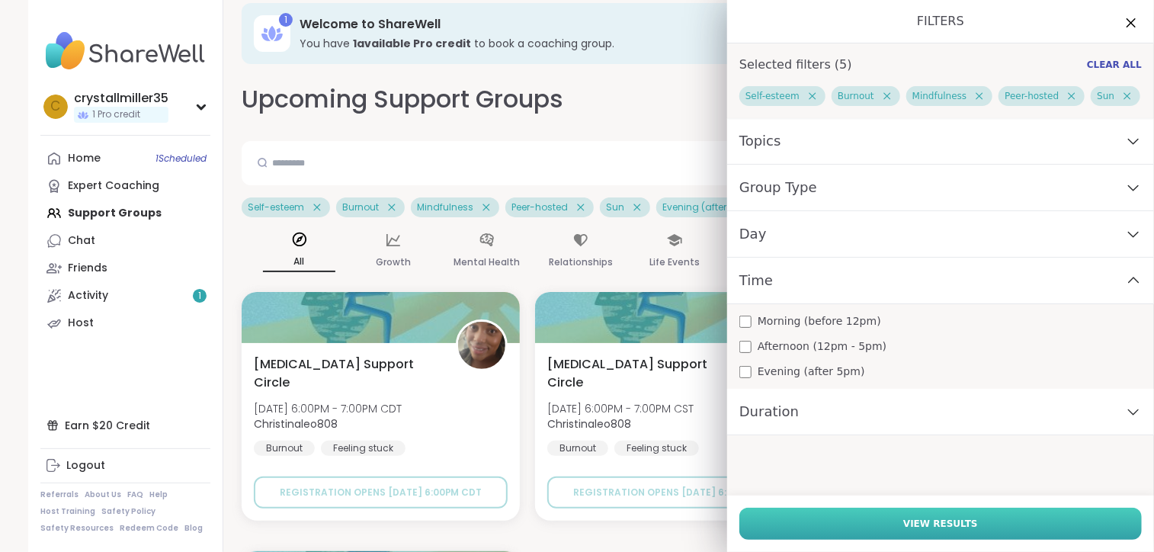
click at [799, 518] on button "View Results" at bounding box center [941, 524] width 403 height 32
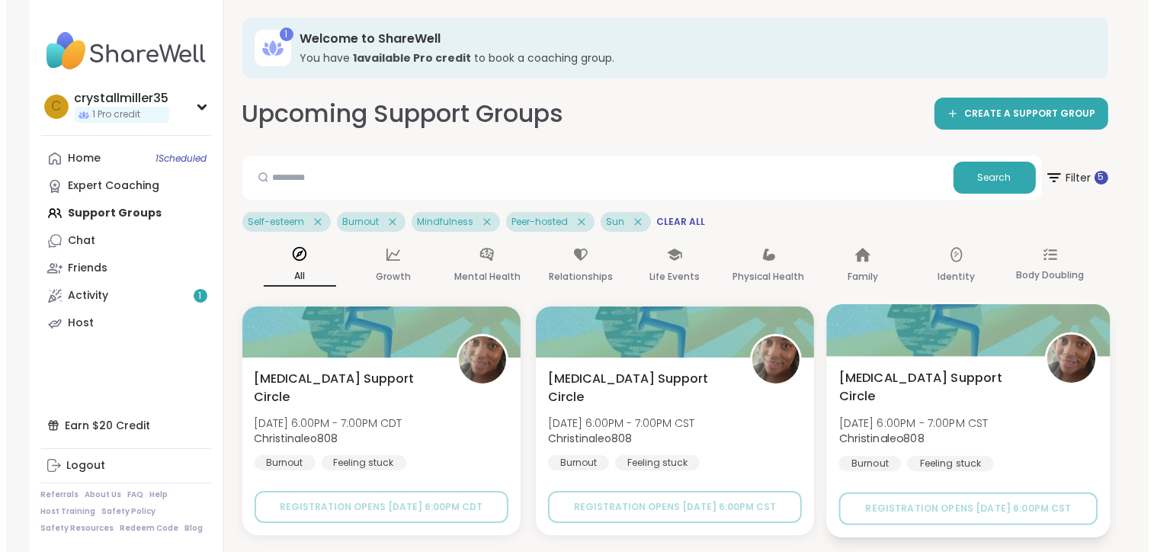
scroll to position [0, 0]
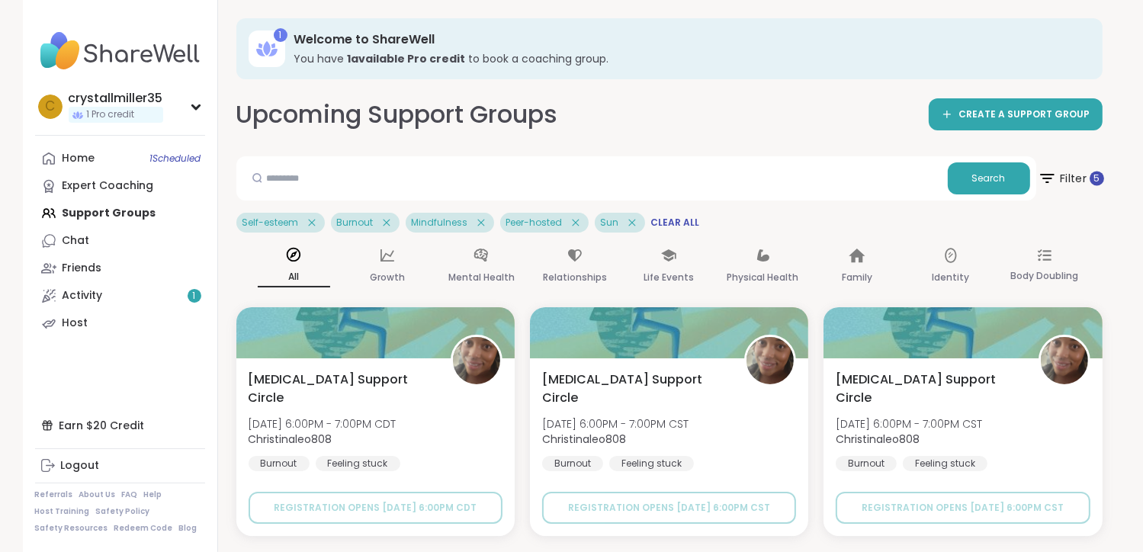
click at [1050, 179] on icon at bounding box center [1046, 177] width 19 height 19
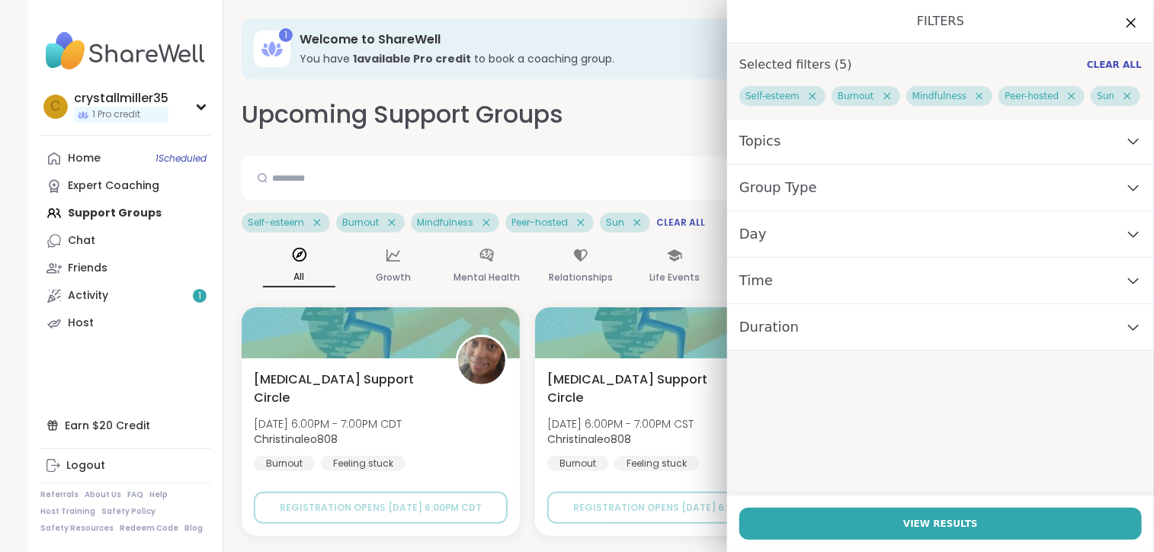
click at [862, 156] on div "Topics" at bounding box center [940, 141] width 427 height 47
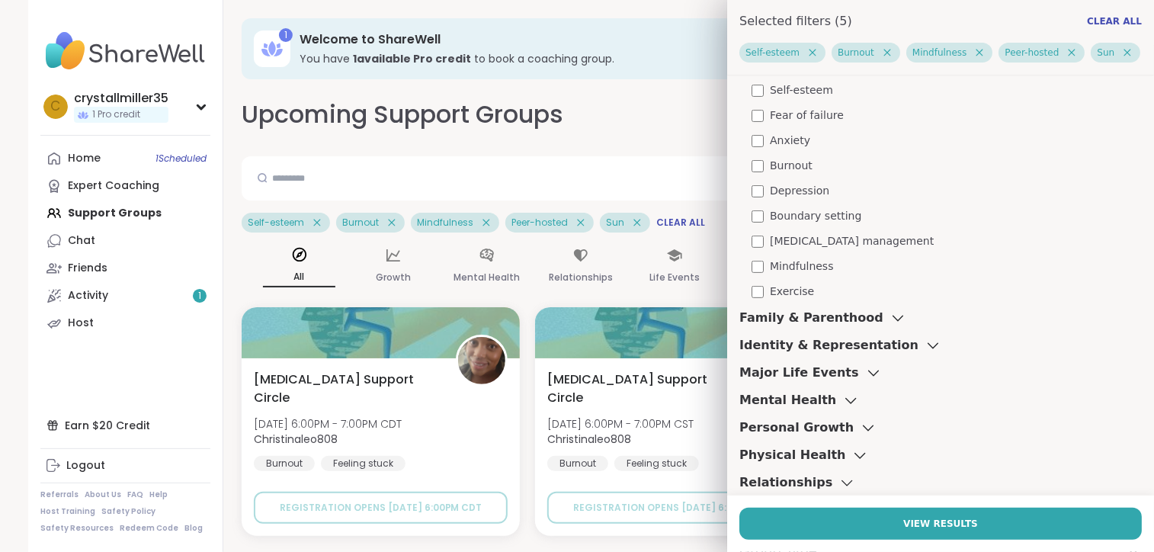
scroll to position [152, 0]
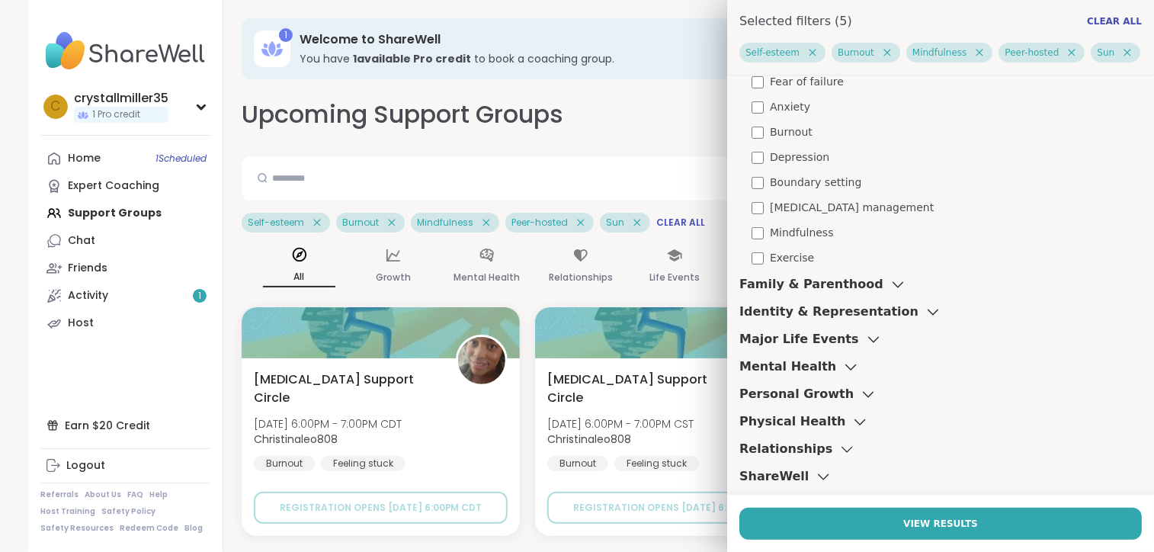
click at [812, 365] on div "Mental Health" at bounding box center [800, 367] width 120 height 18
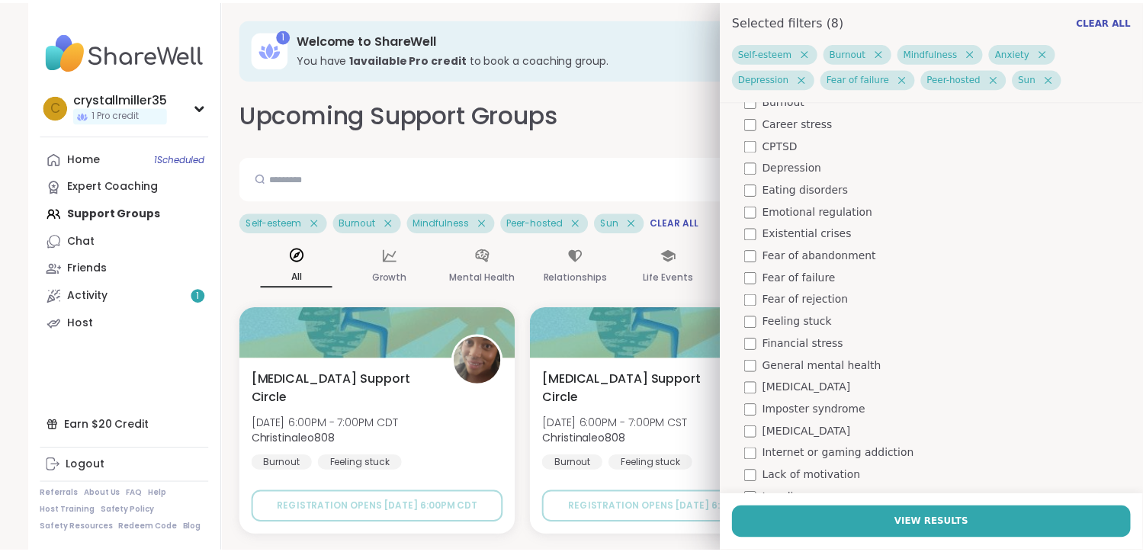
scroll to position [711, 0]
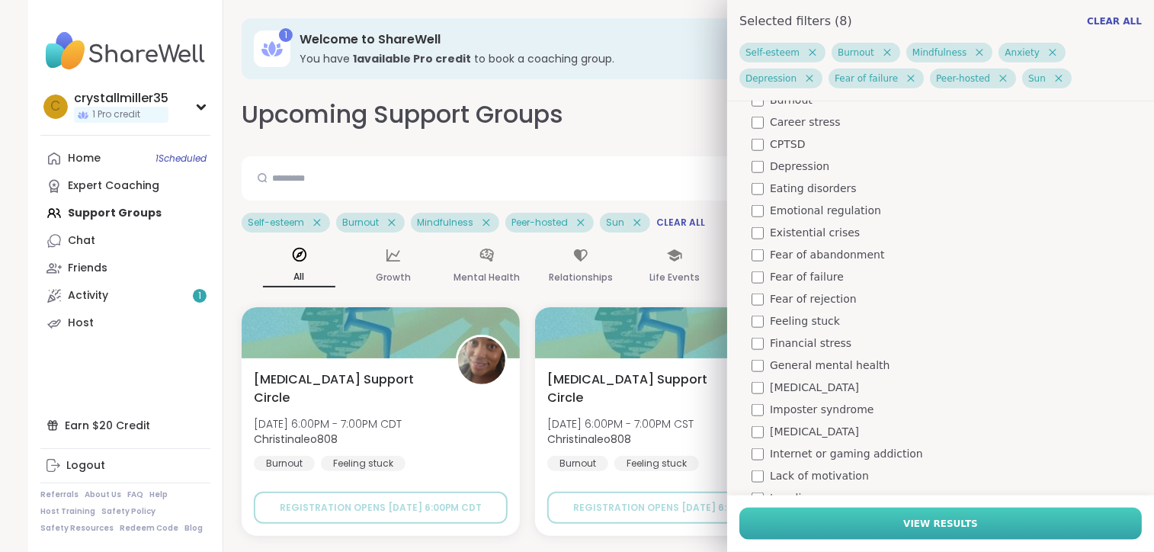
click at [822, 522] on button "View Results" at bounding box center [941, 524] width 403 height 32
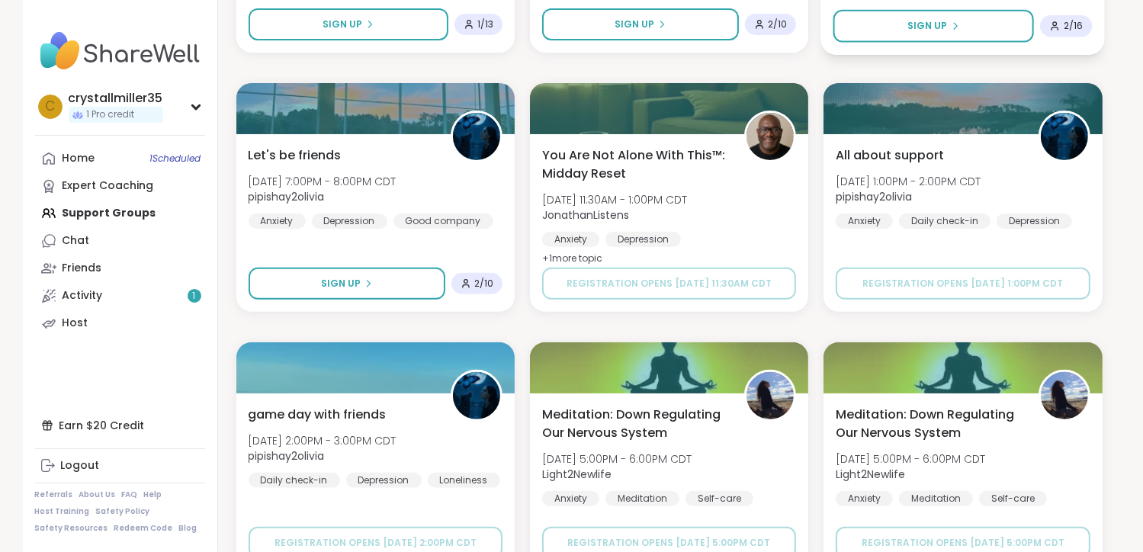
scroll to position [457, 0]
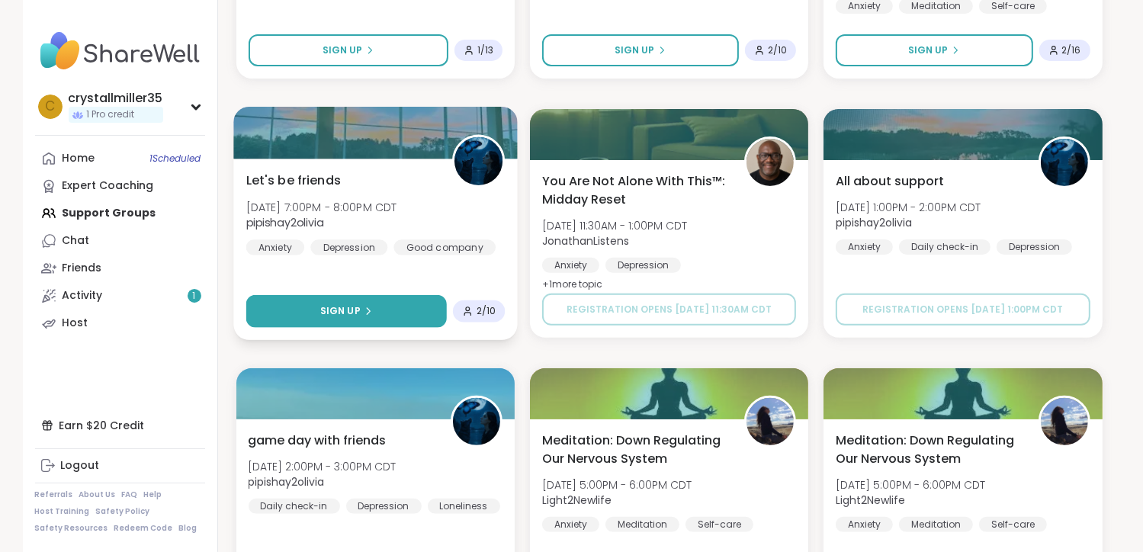
click at [312, 311] on button "Sign Up" at bounding box center [345, 311] width 201 height 33
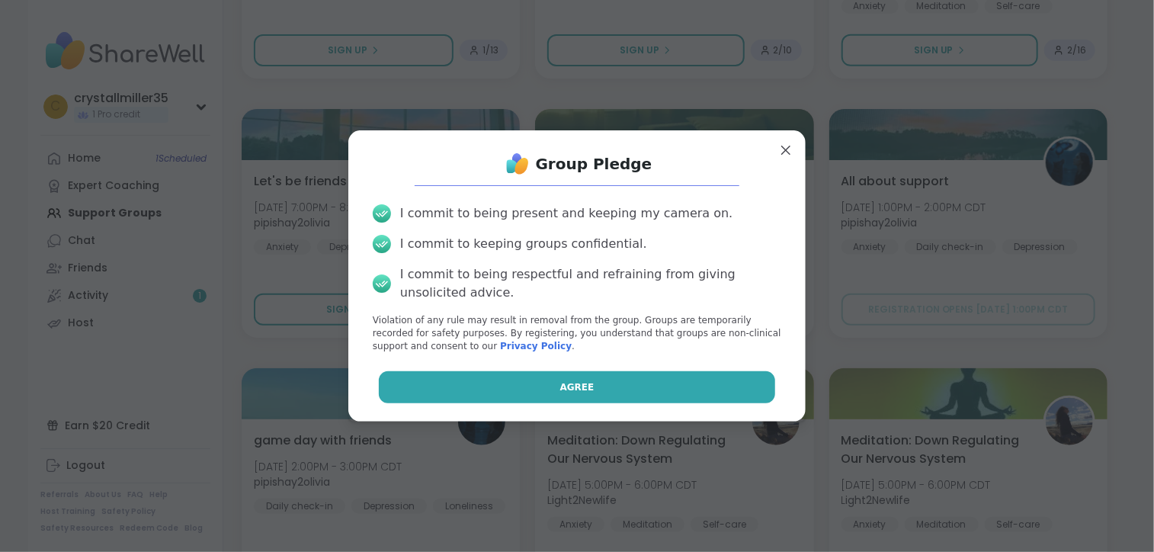
click at [601, 387] on button "Agree" at bounding box center [577, 387] width 397 height 32
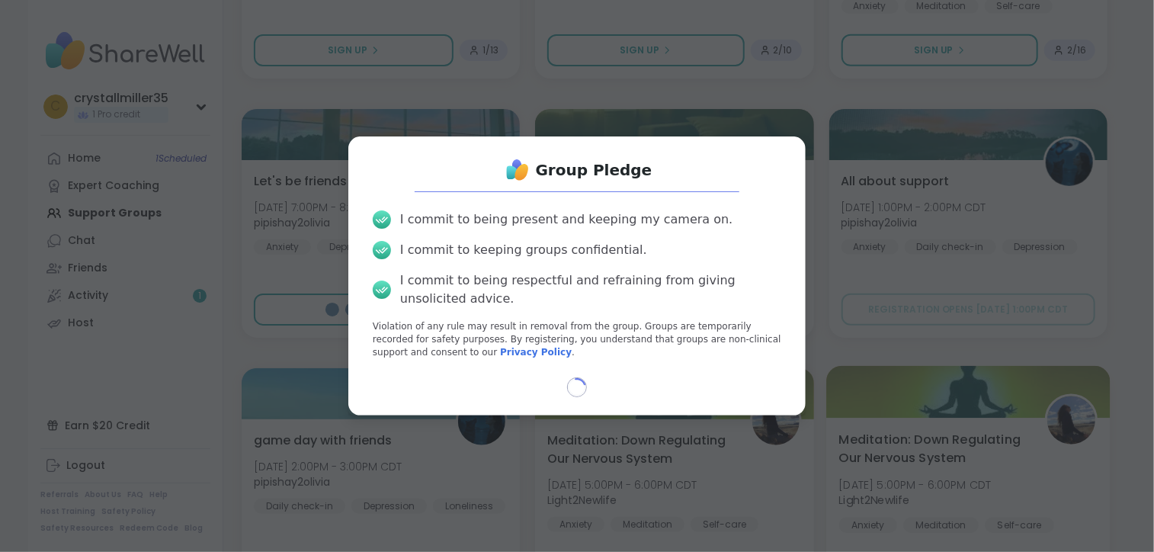
select select "**"
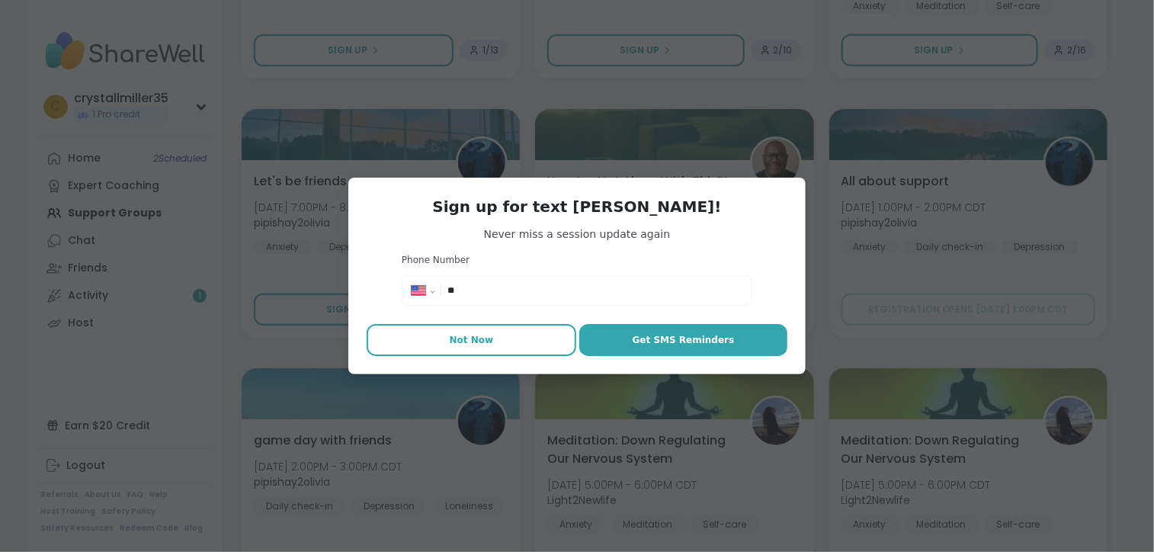
click at [444, 342] on button "Not Now" at bounding box center [472, 340] width 210 height 32
type textarea "*"
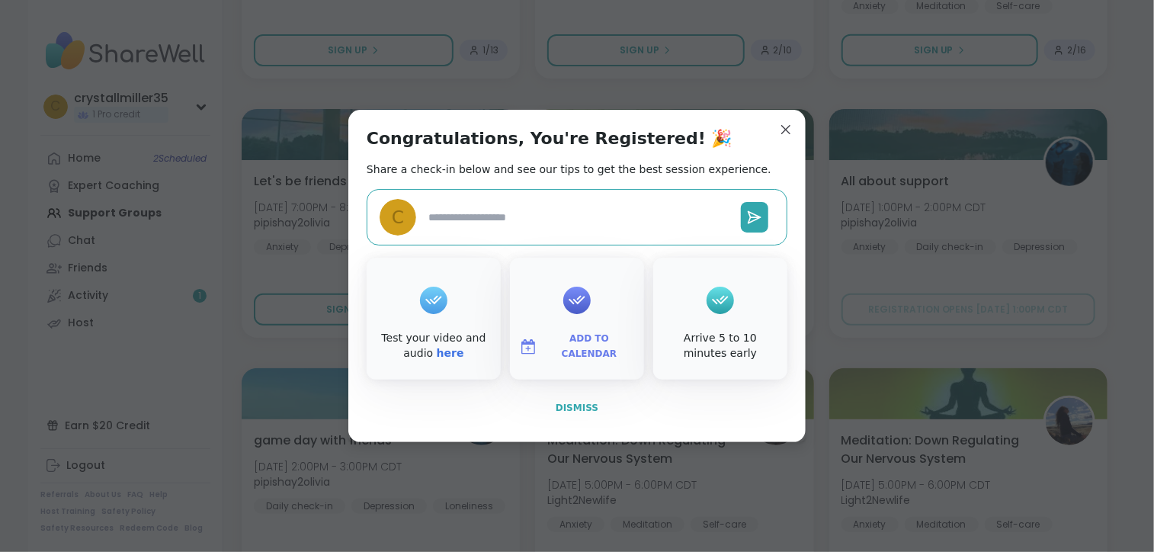
click at [560, 405] on span "Dismiss" at bounding box center [577, 408] width 43 height 11
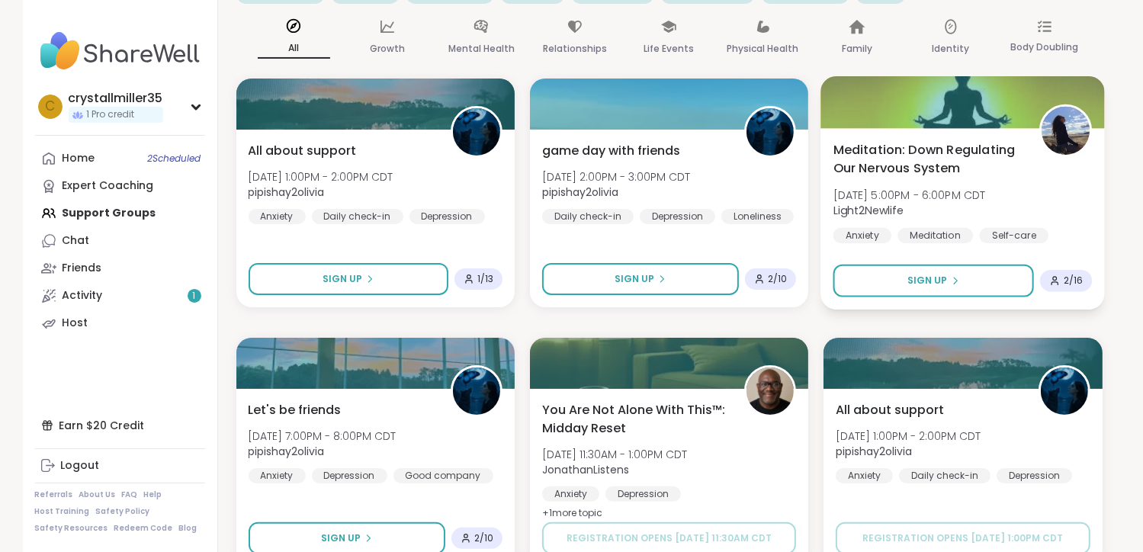
scroll to position [0, 0]
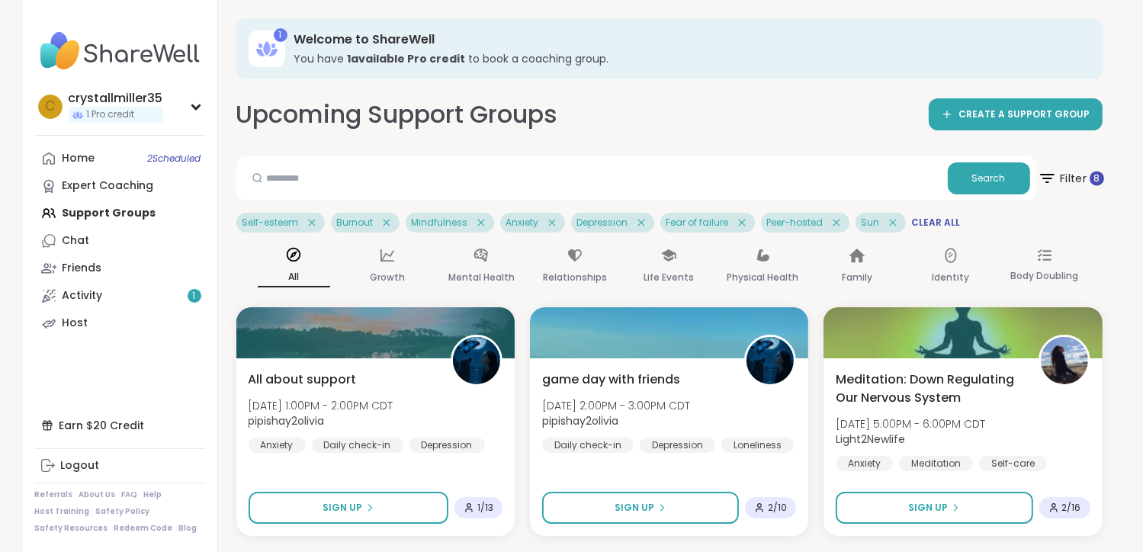
click at [1049, 182] on icon at bounding box center [1046, 177] width 19 height 19
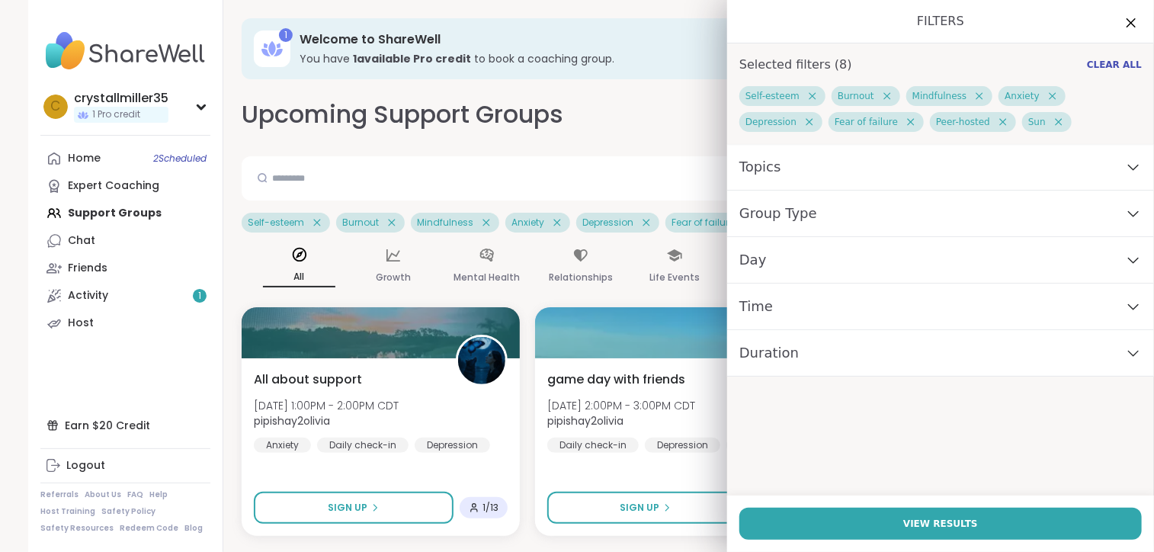
click at [783, 325] on div "Time" at bounding box center [940, 307] width 427 height 47
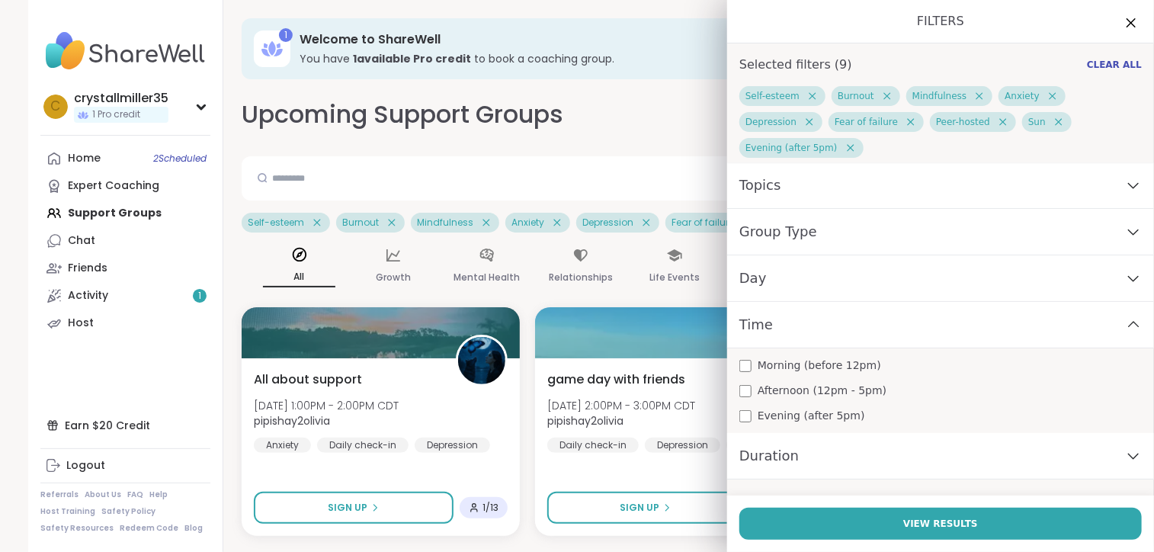
click at [781, 310] on div "Time" at bounding box center [940, 325] width 427 height 47
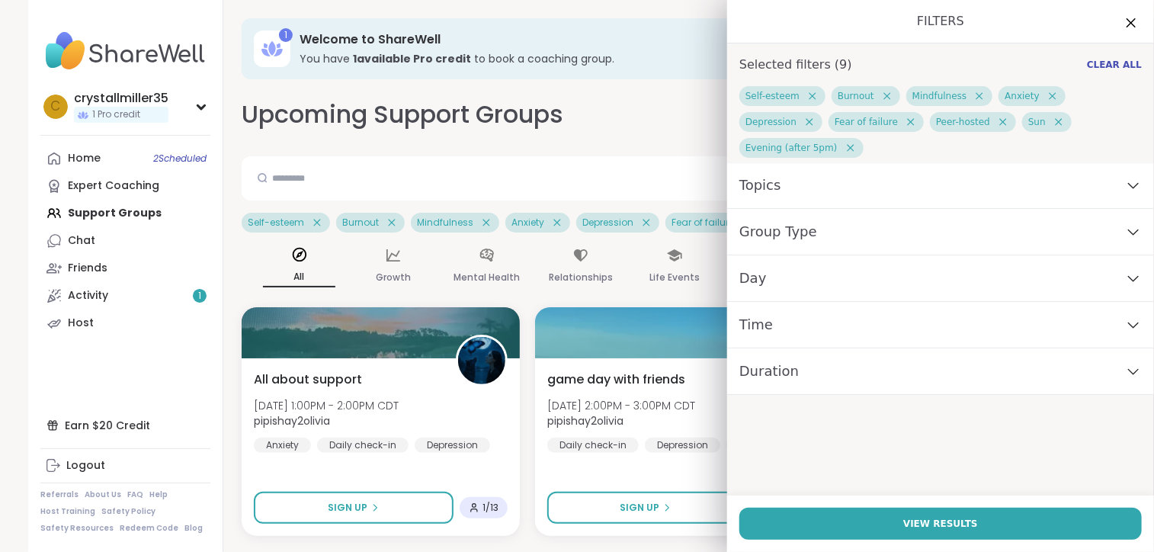
click at [778, 255] on div "Day" at bounding box center [940, 278] width 427 height 47
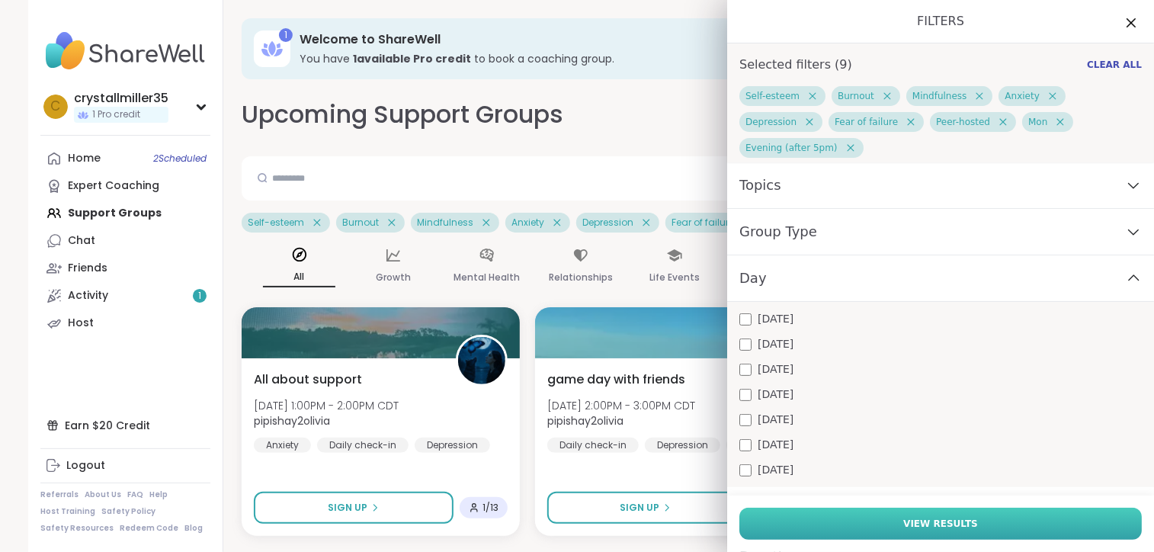
click at [935, 519] on span "View Results" at bounding box center [940, 524] width 75 height 14
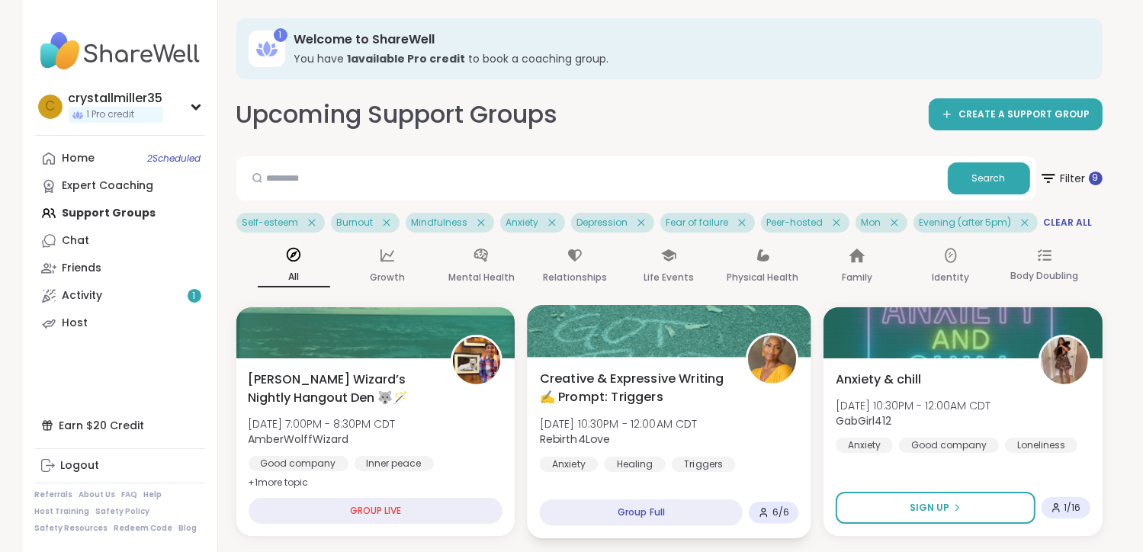
scroll to position [76, 0]
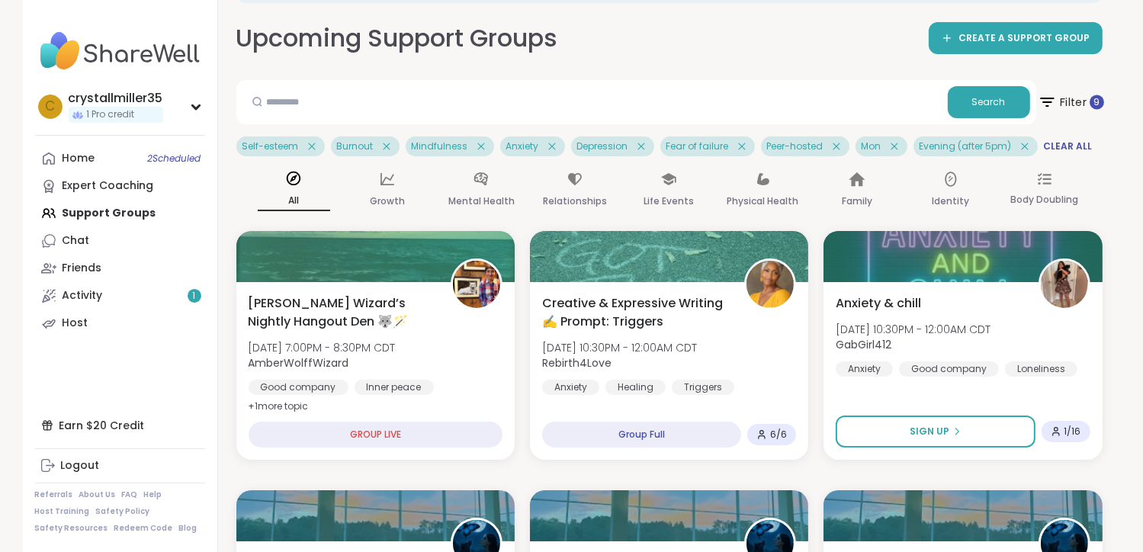
click at [1066, 100] on span "Filter 9" at bounding box center [1070, 102] width 66 height 38
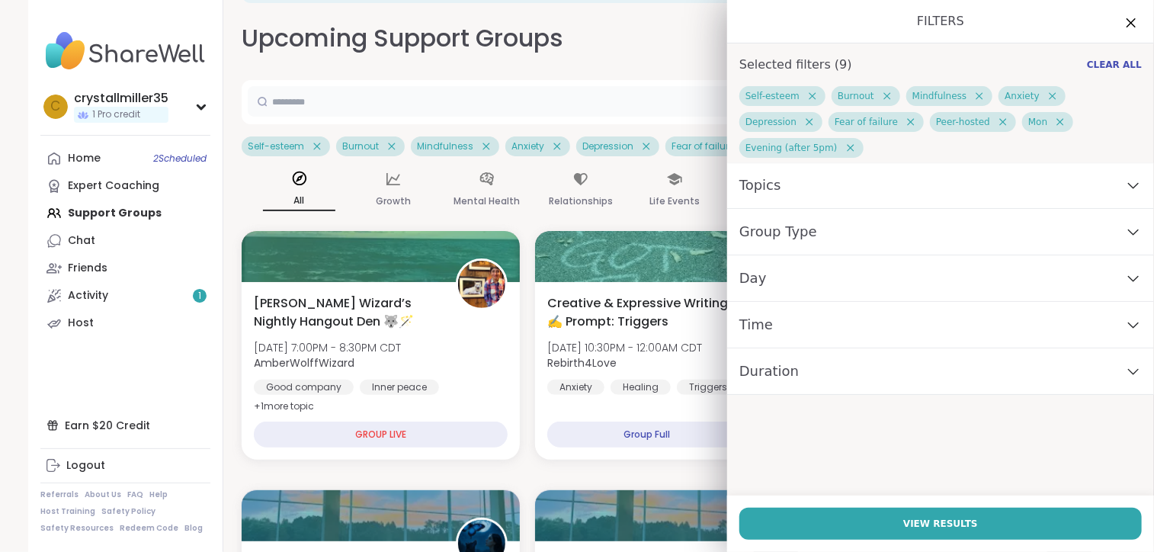
click at [700, 106] on input "text" at bounding box center [597, 101] width 699 height 30
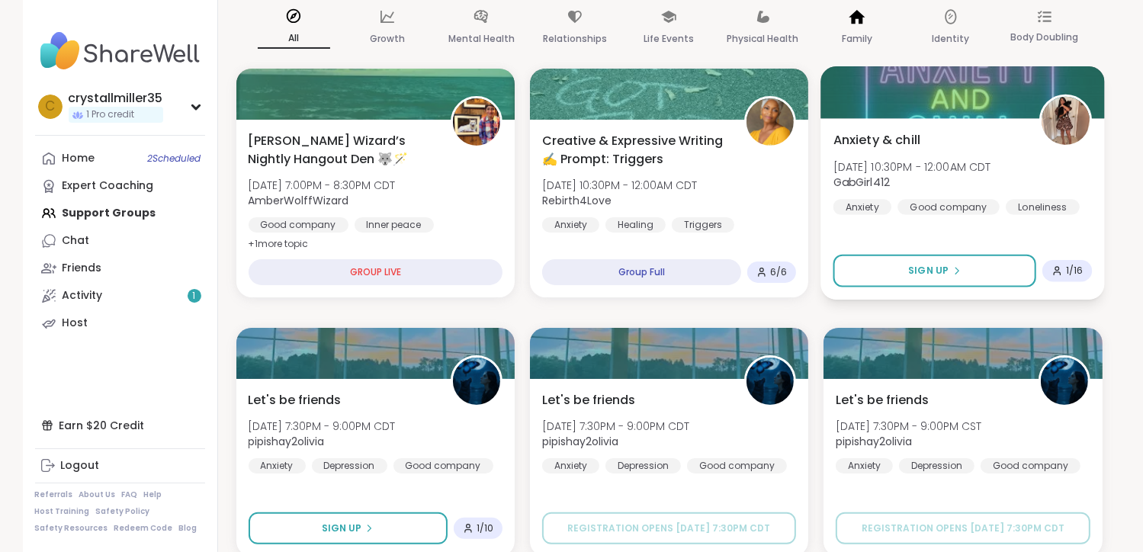
scroll to position [305, 0]
